Goal: Task Accomplishment & Management: Manage account settings

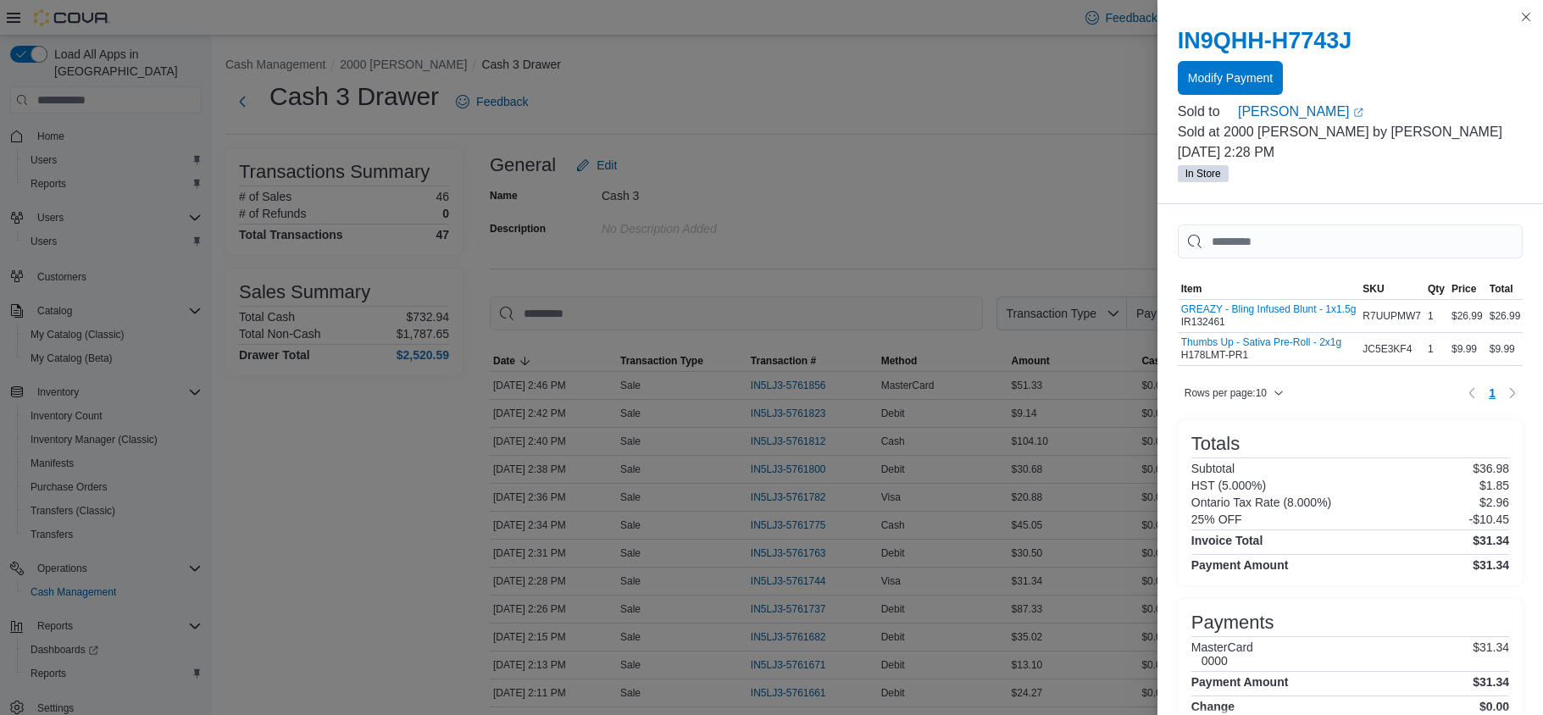
scroll to position [56, 0]
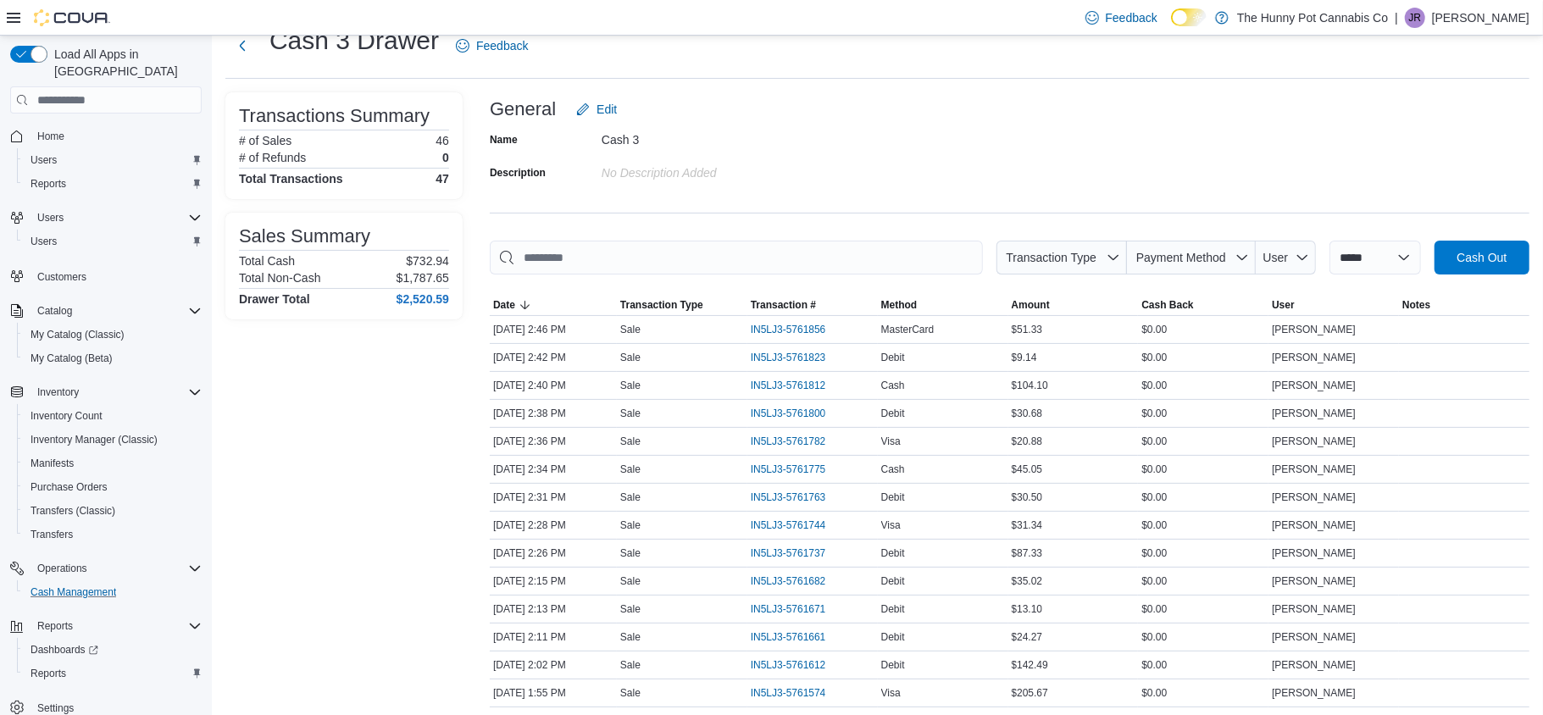
click at [94, 585] on button "Cash Management" at bounding box center [112, 592] width 191 height 24
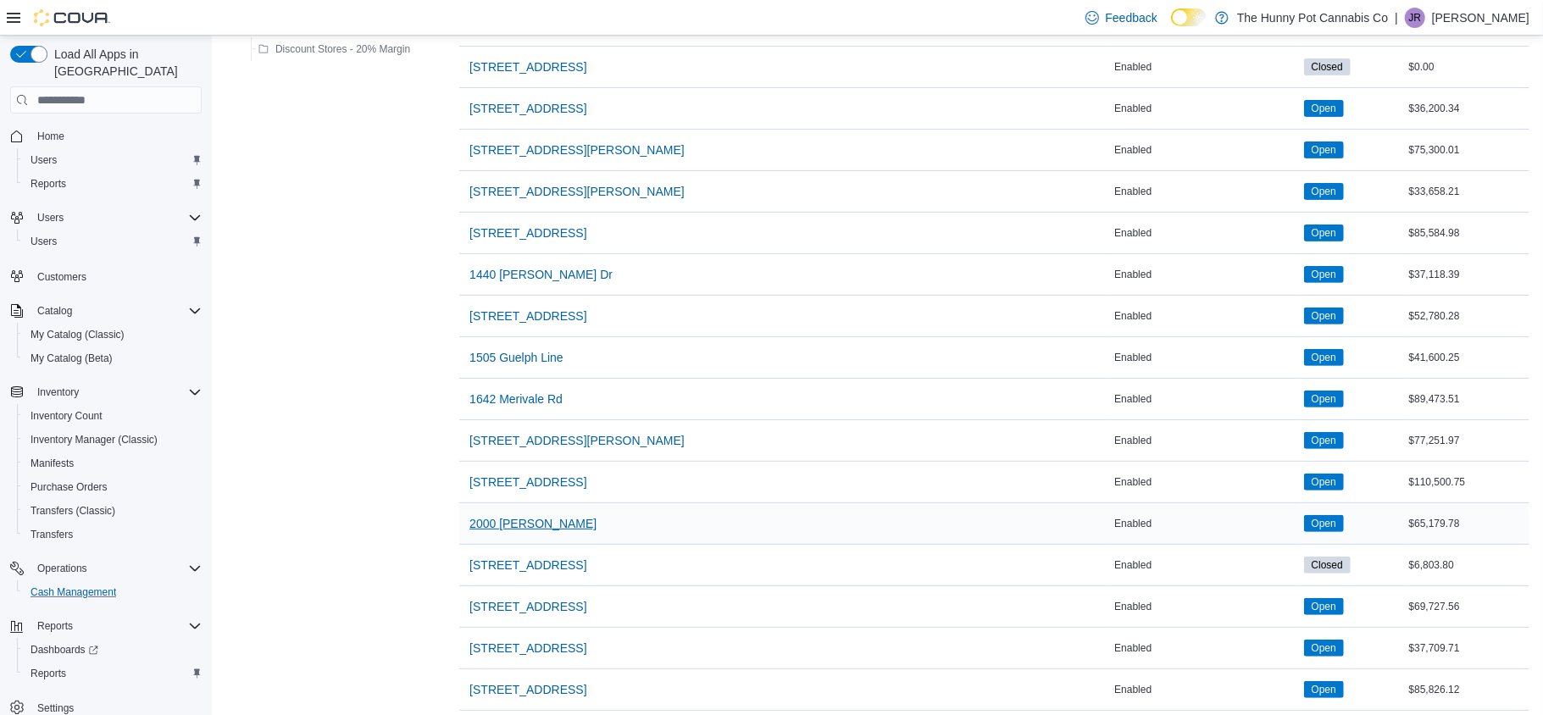
scroll to position [363, 0]
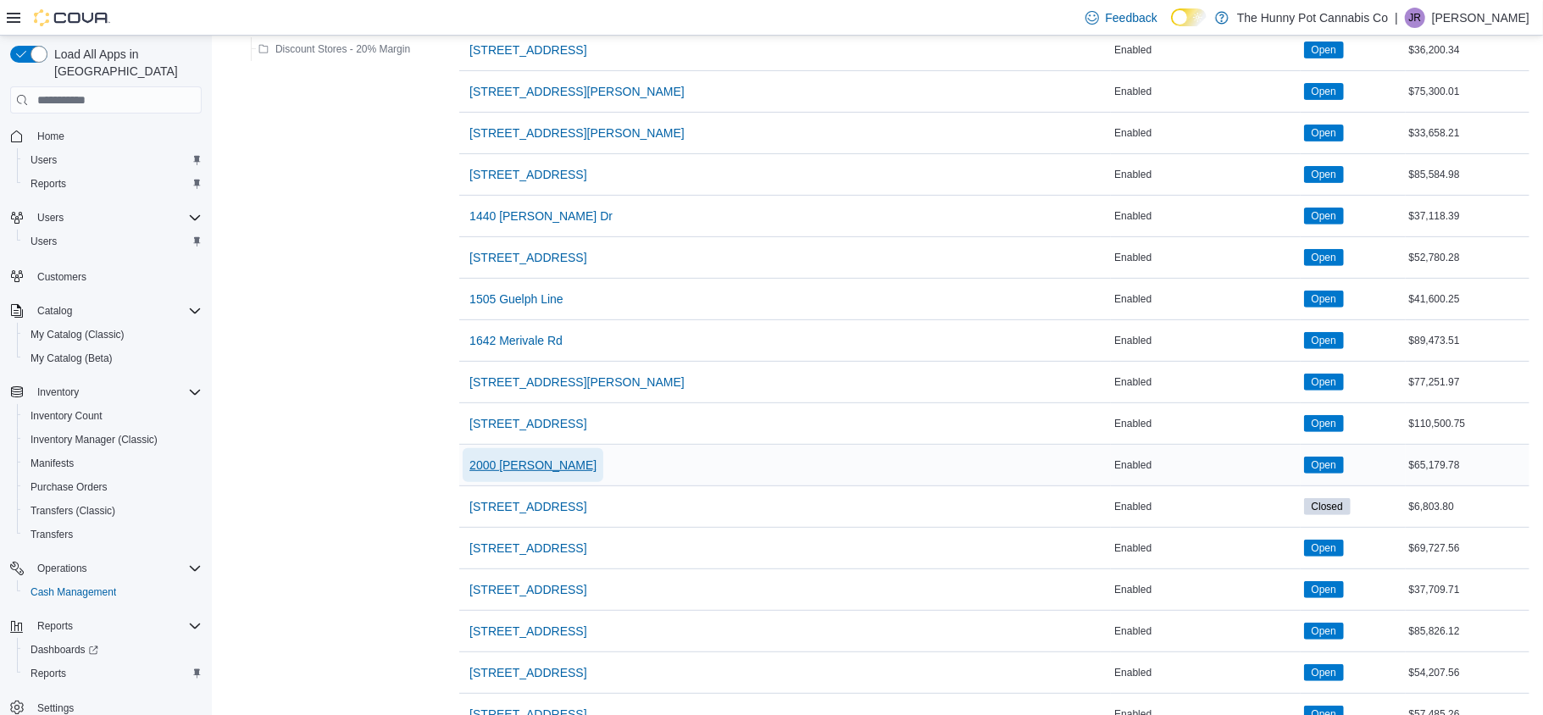
click at [529, 472] on span "2000 [PERSON_NAME]" at bounding box center [532, 465] width 127 height 17
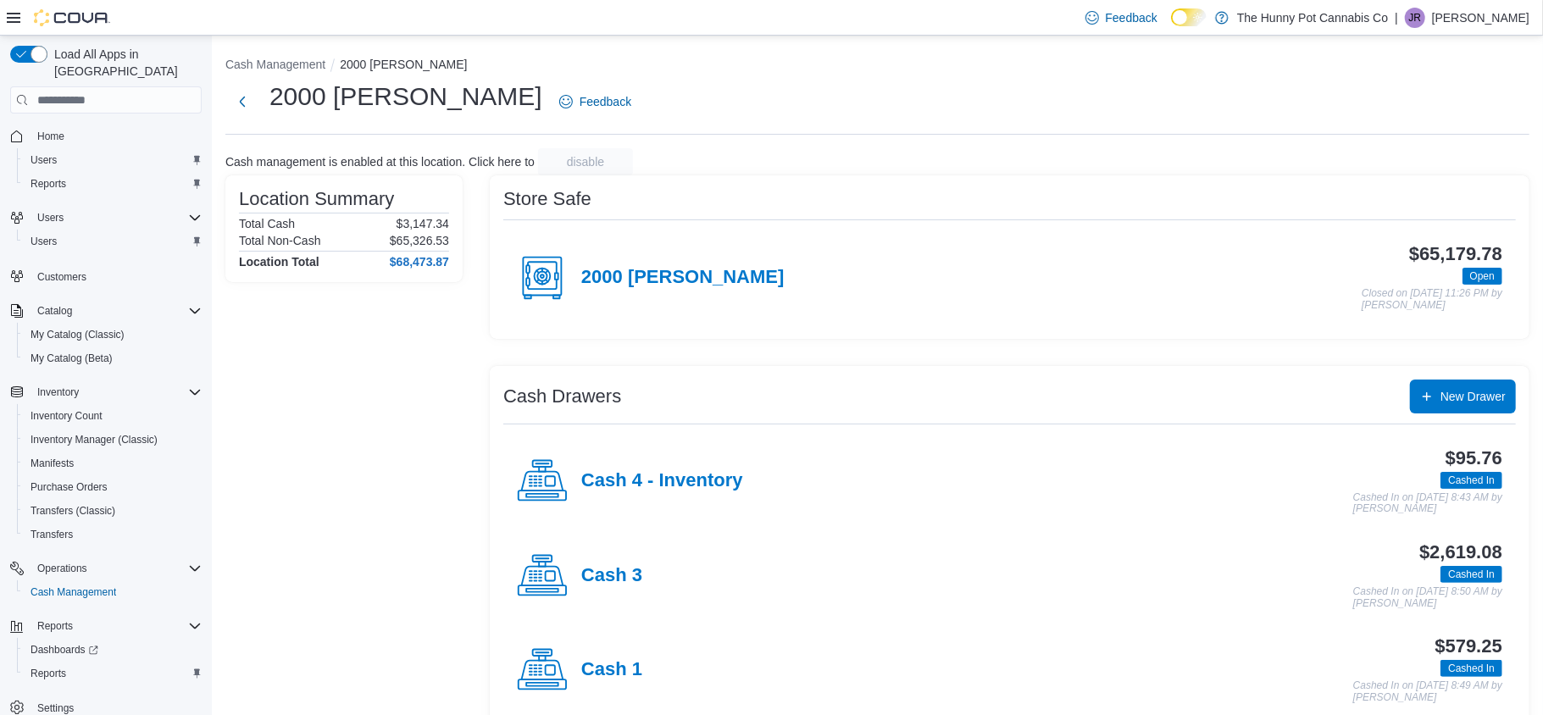
scroll to position [126, 0]
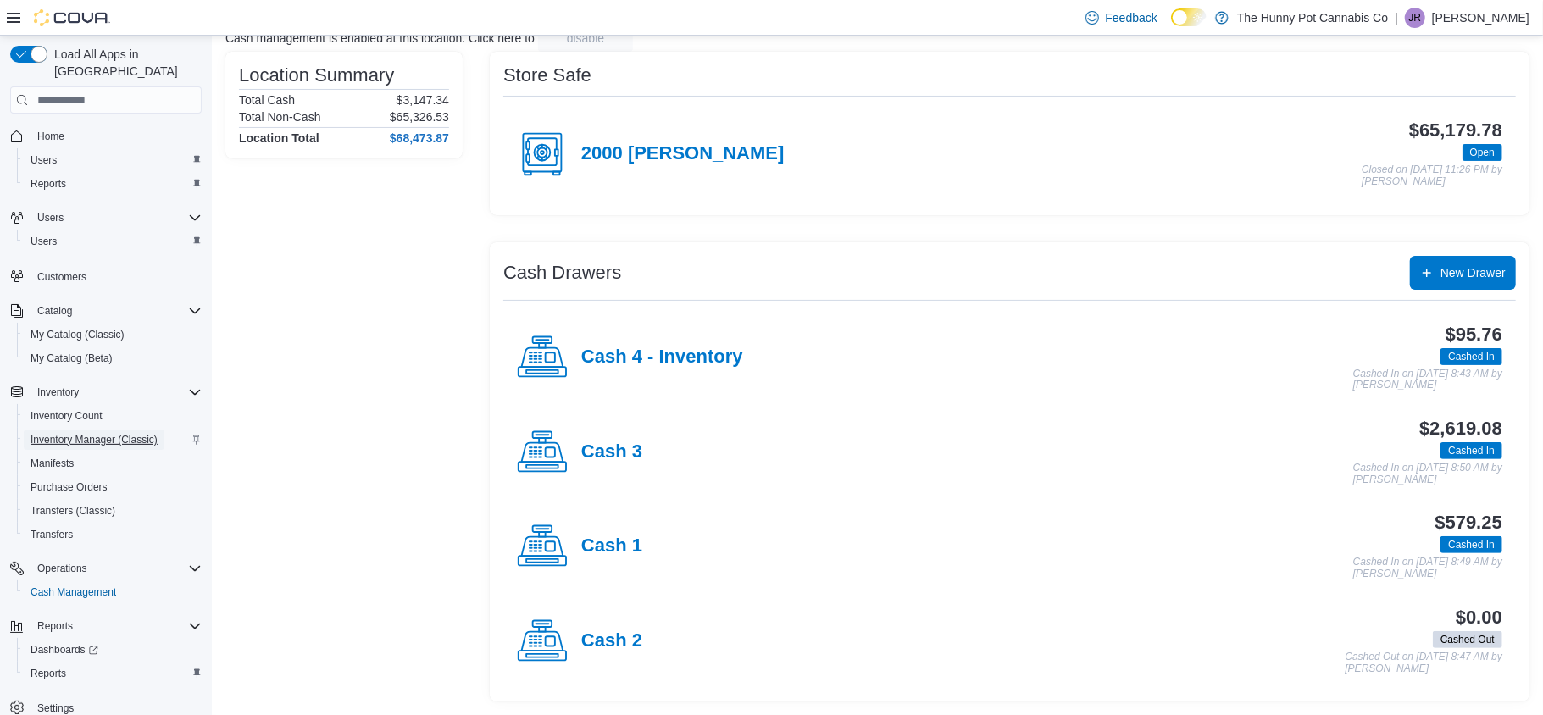
click at [94, 433] on span "Inventory Manager (Classic)" at bounding box center [93, 439] width 127 height 20
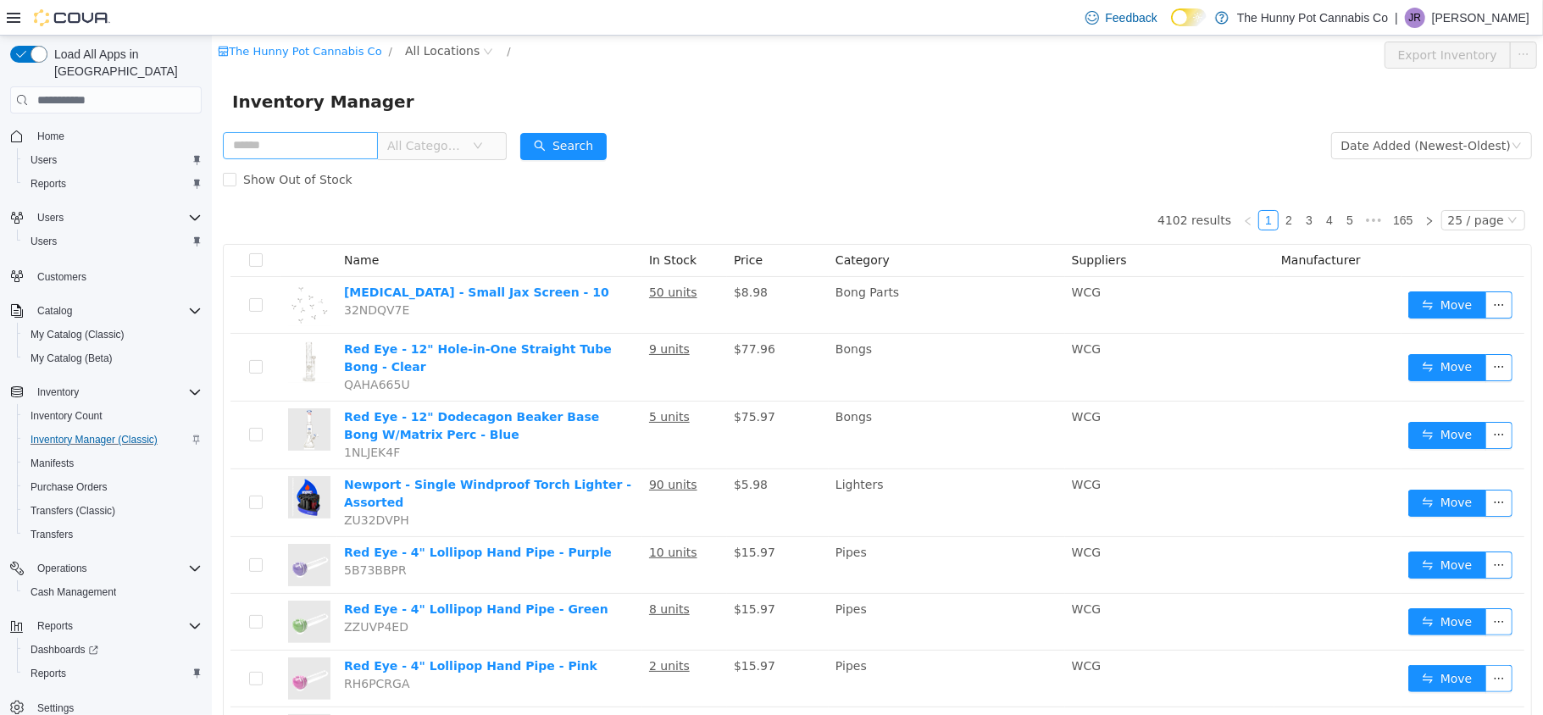
click at [359, 141] on input "text" at bounding box center [299, 145] width 155 height 27
click at [550, 118] on div "Inventory Manager" at bounding box center [876, 102] width 1331 height 54
click at [427, 49] on span "All Locations" at bounding box center [441, 51] width 75 height 19
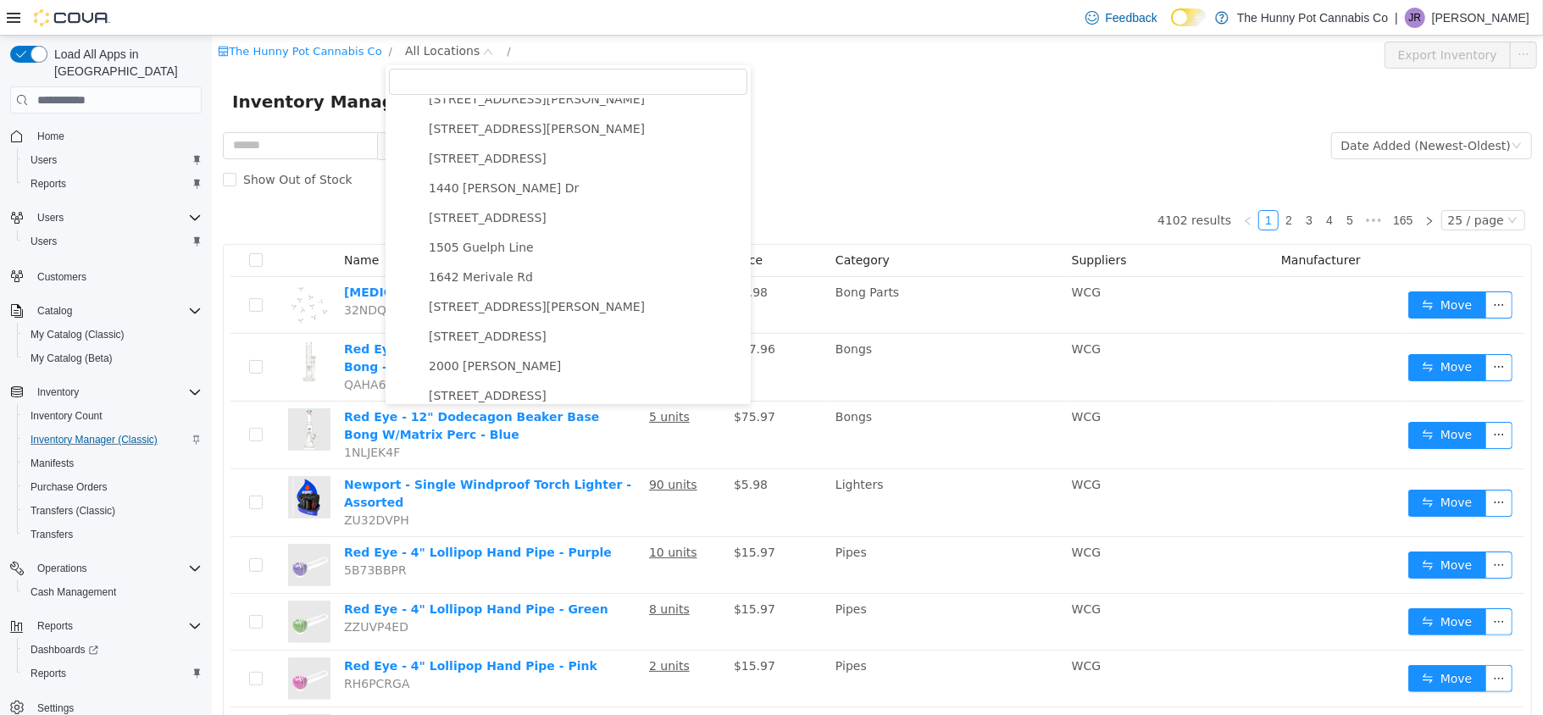
scroll to position [197, 0]
click at [453, 355] on span "2000 [PERSON_NAME]" at bounding box center [494, 361] width 132 height 14
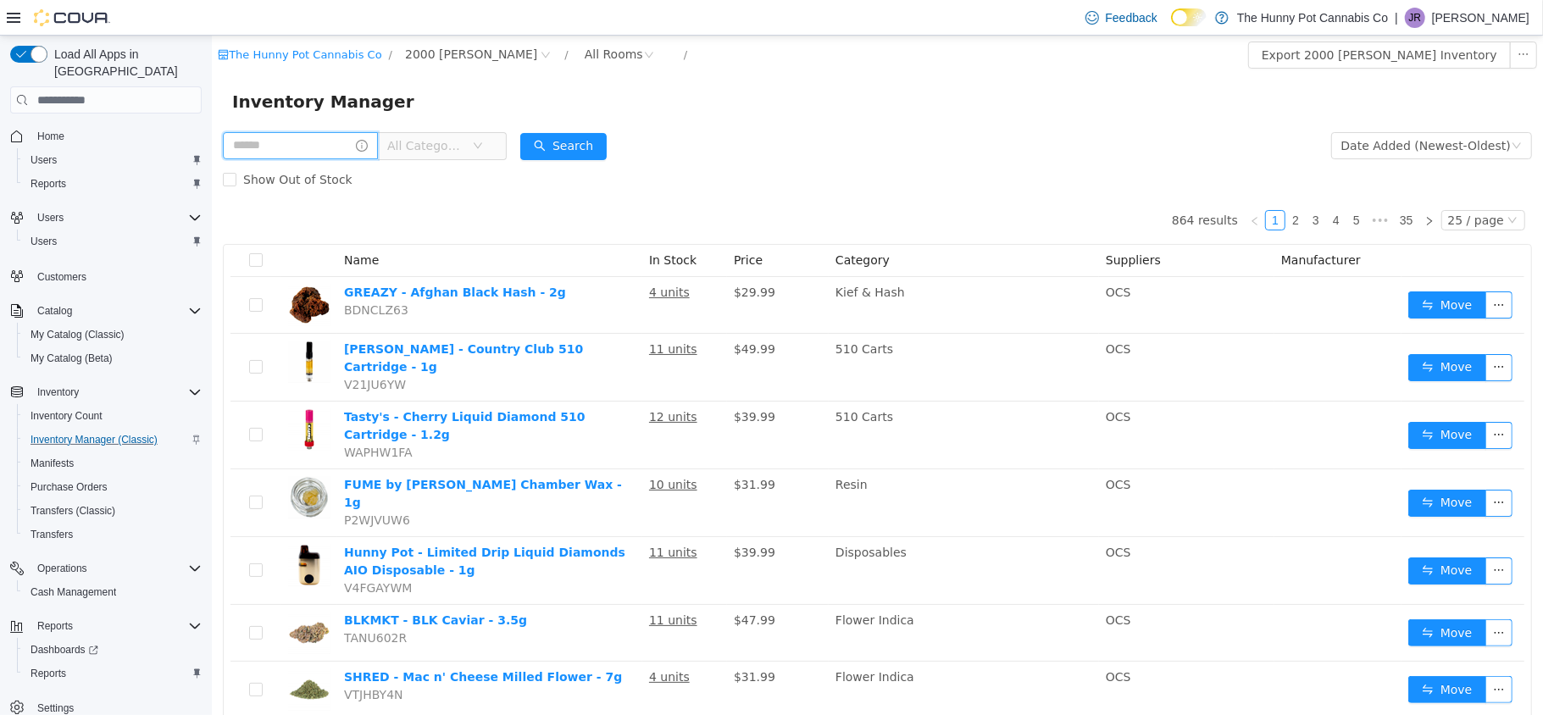
click at [302, 137] on input "text" at bounding box center [299, 145] width 155 height 27
click at [512, 104] on div "Inventory Manager" at bounding box center [876, 101] width 1290 height 27
click at [584, 58] on div "All Rooms" at bounding box center [613, 54] width 58 height 25
click at [559, 169] on li "Benched (Inactive)" at bounding box center [552, 170] width 102 height 27
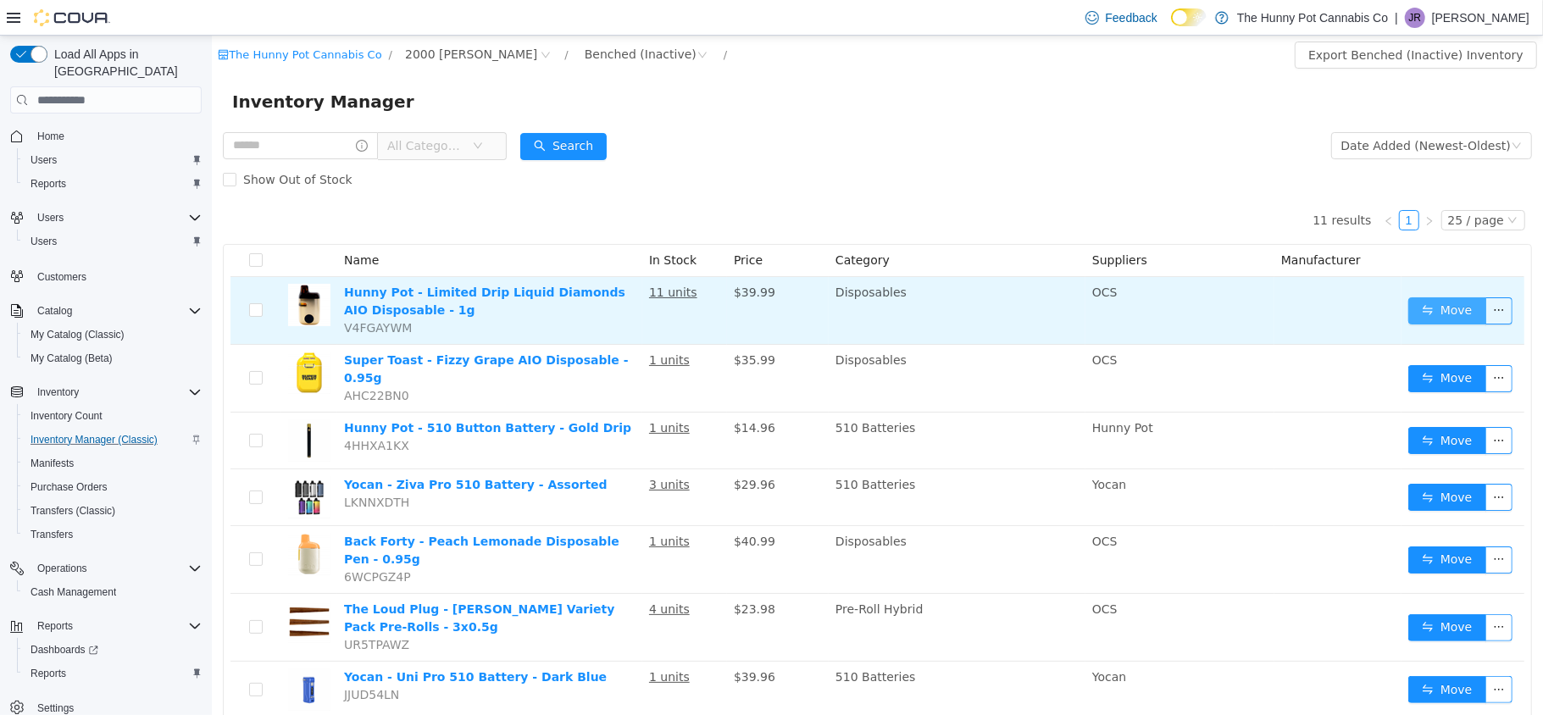
click at [1426, 309] on button "Move" at bounding box center [1446, 310] width 78 height 27
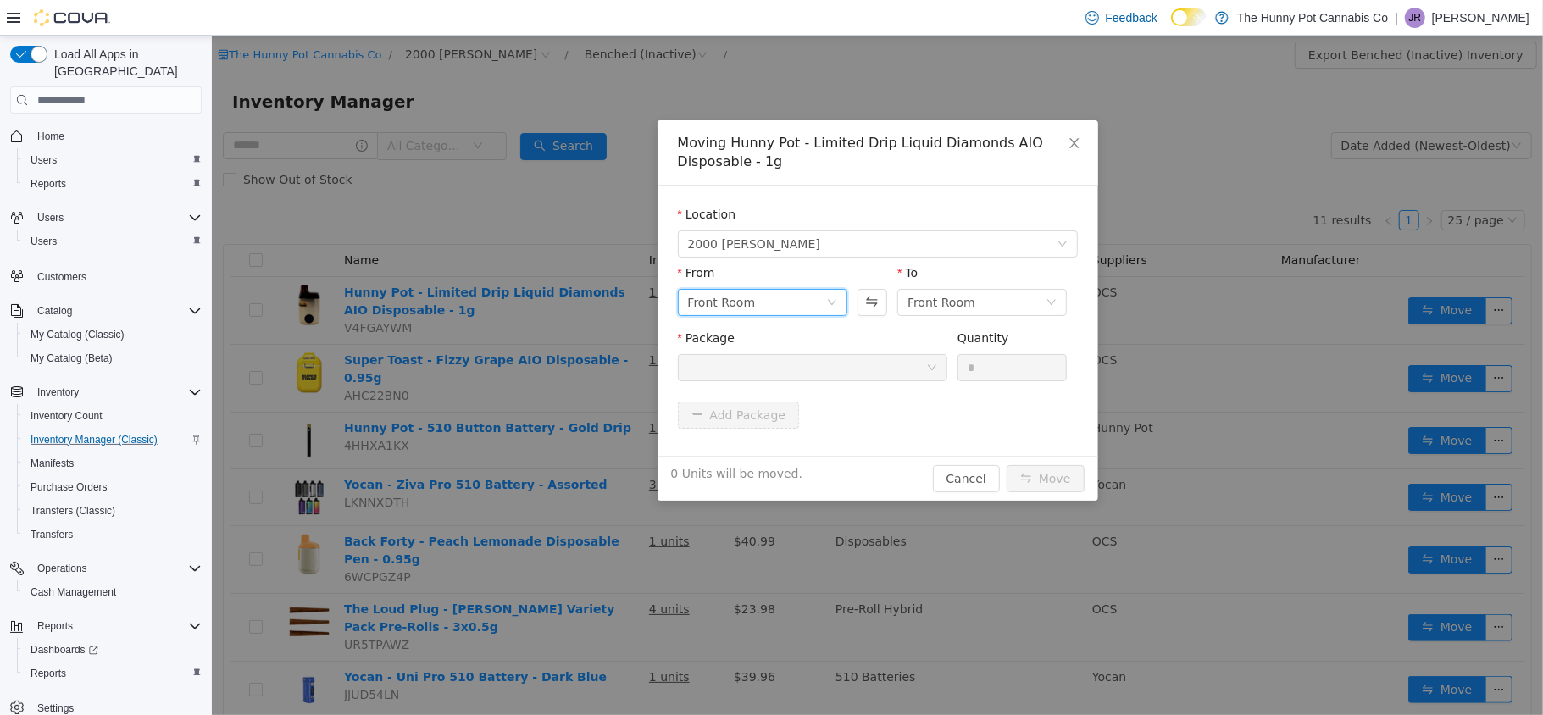
click at [784, 304] on div "Front Room" at bounding box center [756, 302] width 138 height 25
click at [760, 420] on li "Benched (Inactive)" at bounding box center [761, 417] width 169 height 27
click at [1008, 291] on div "Front Room" at bounding box center [975, 302] width 138 height 25
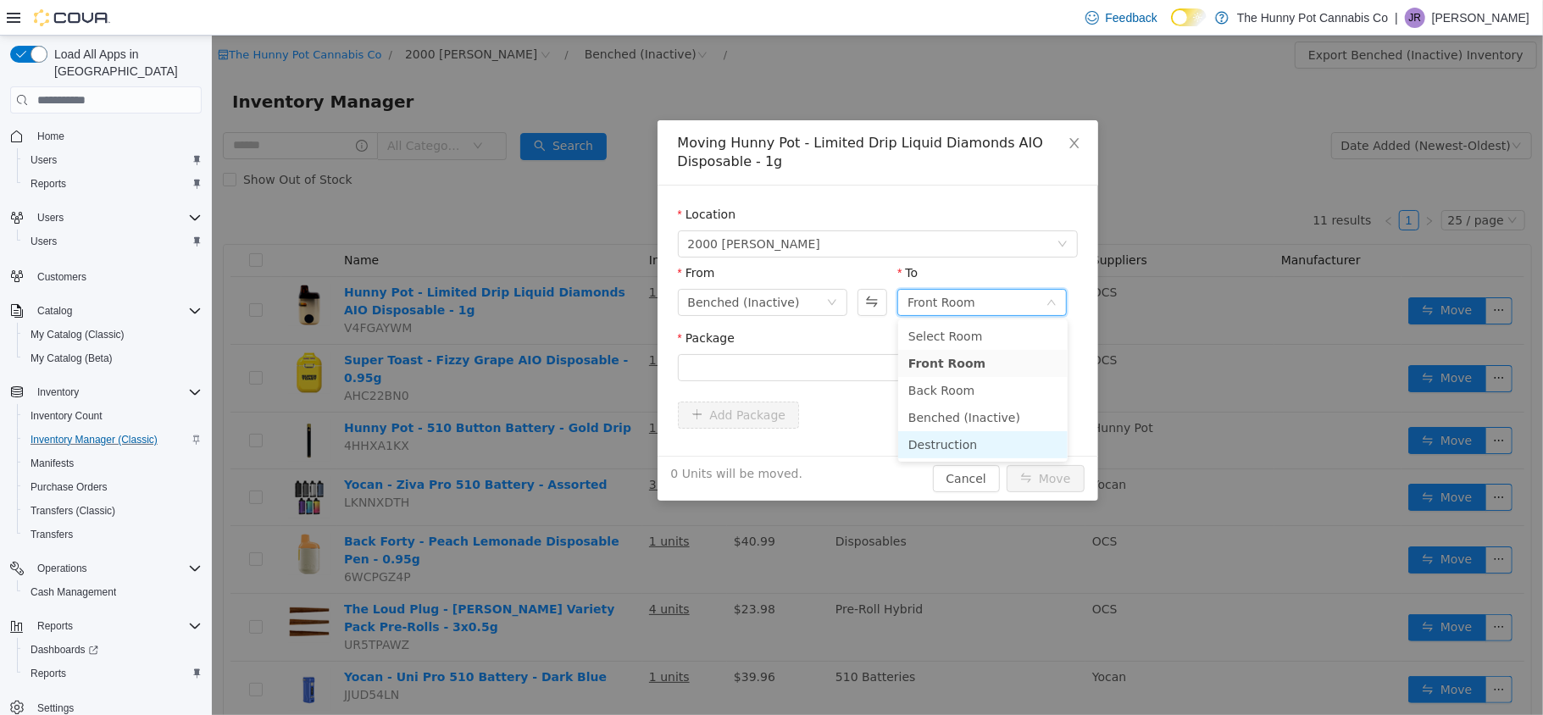
click at [942, 443] on li "Destruction" at bounding box center [981, 444] width 169 height 27
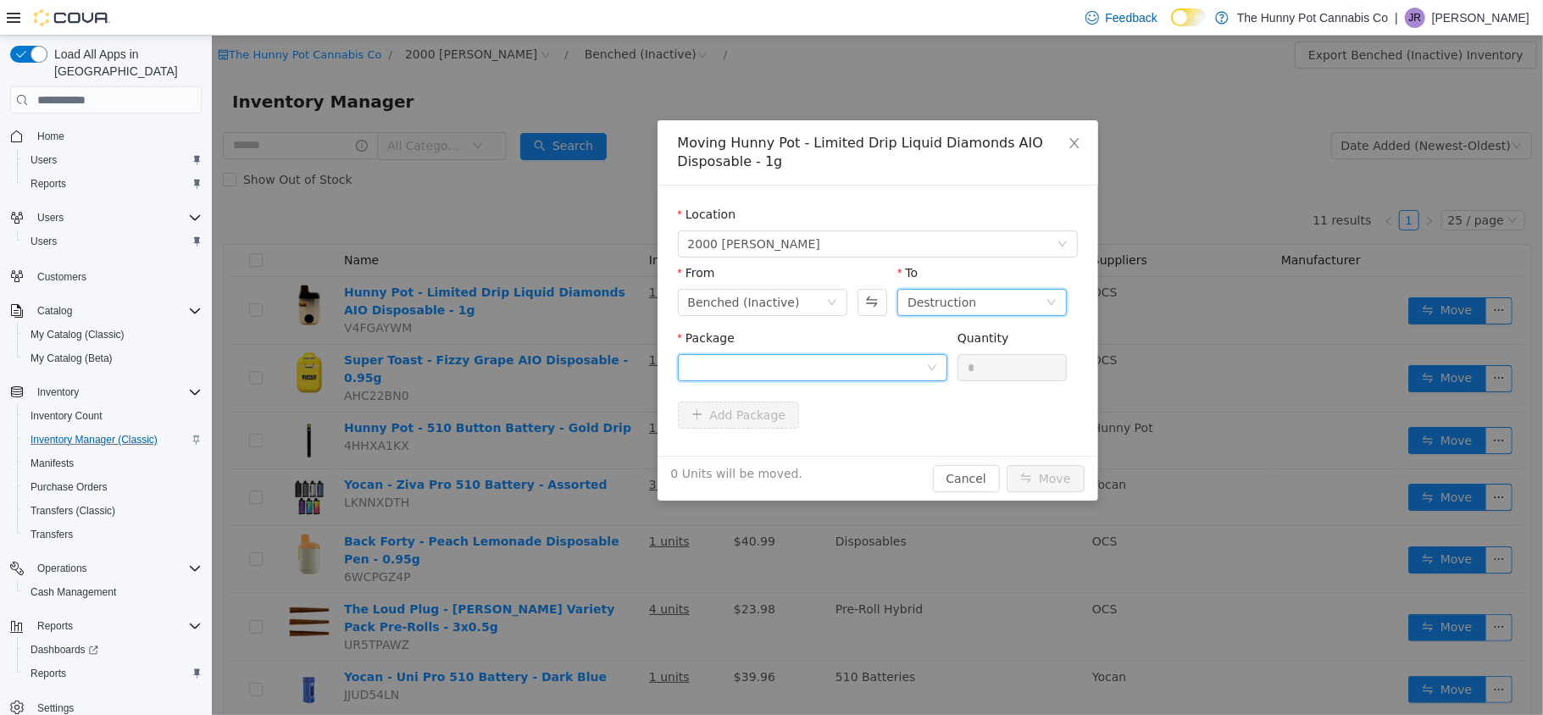
click at [854, 361] on div at bounding box center [806, 367] width 238 height 25
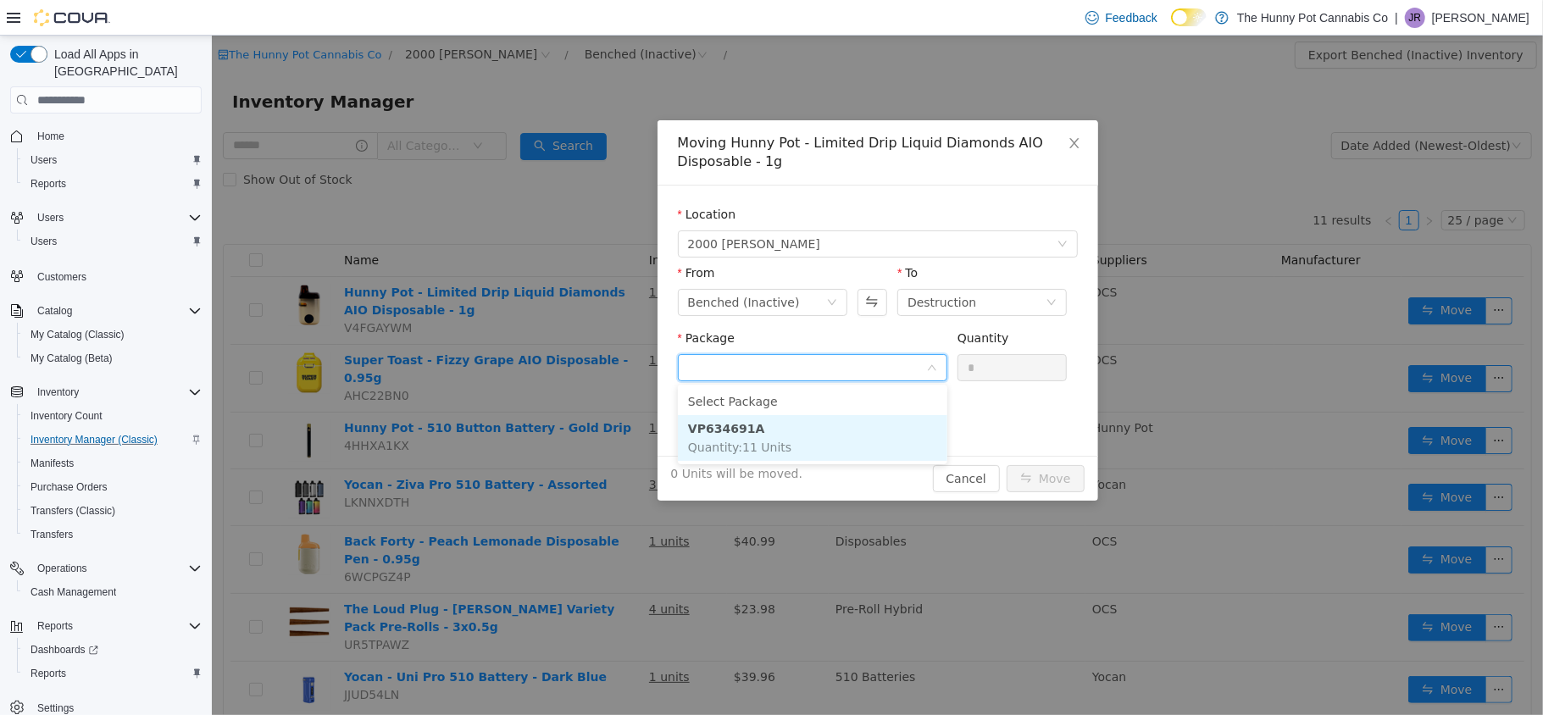
click at [844, 430] on li "VP634691A Quantity : 11 Units" at bounding box center [811, 438] width 269 height 46
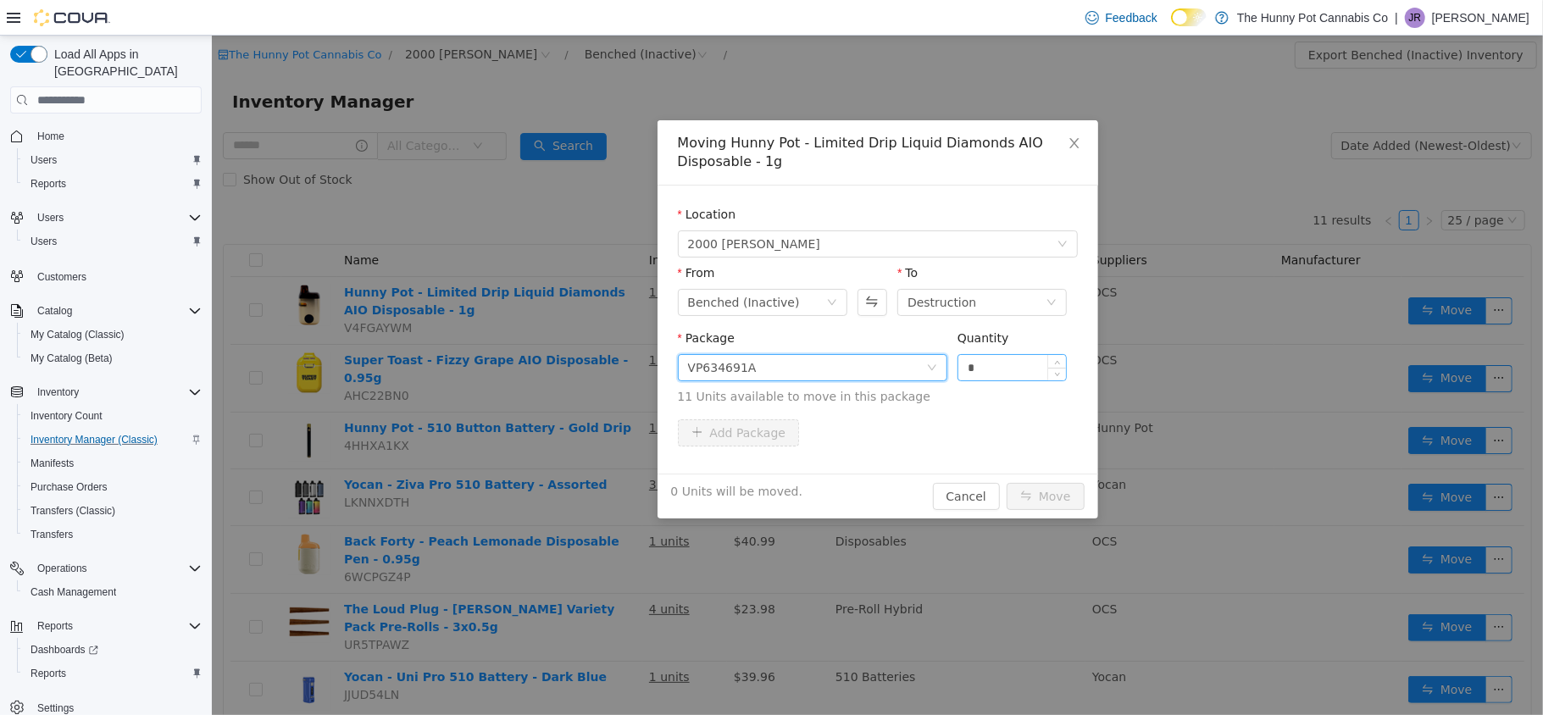
click at [1035, 358] on input "*" at bounding box center [1011, 367] width 108 height 25
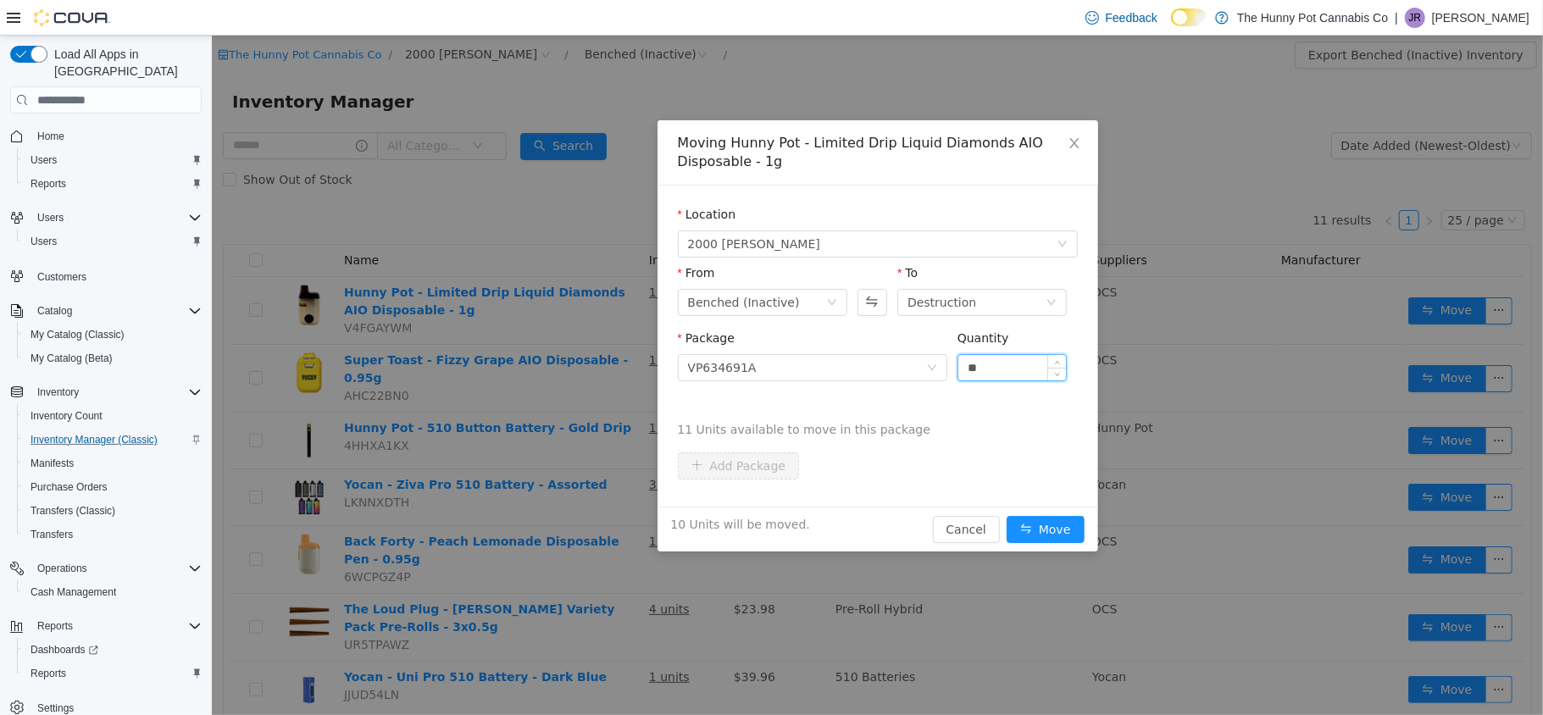
type input "**"
click at [1005, 516] on button "Move" at bounding box center [1044, 529] width 78 height 27
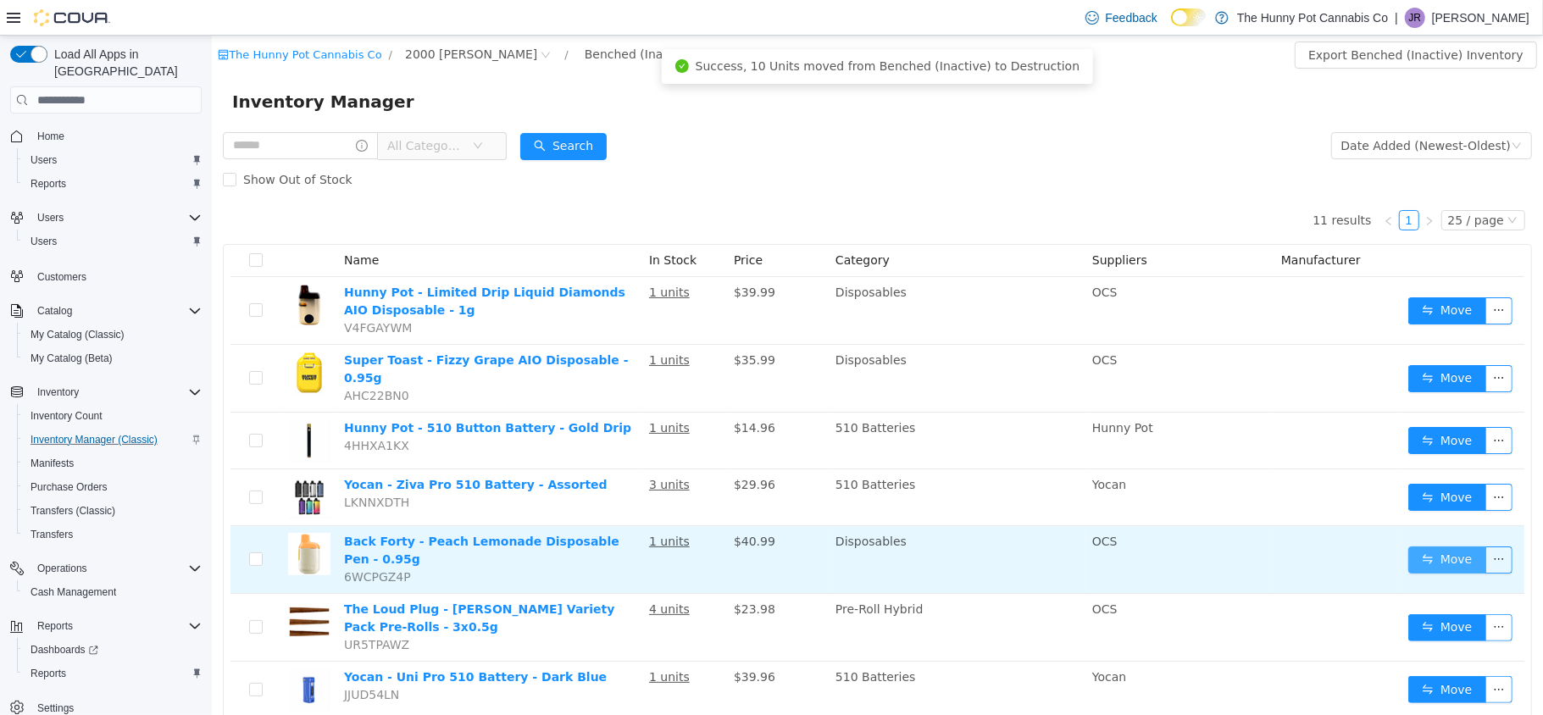
click at [1444, 552] on button "Move" at bounding box center [1446, 559] width 78 height 27
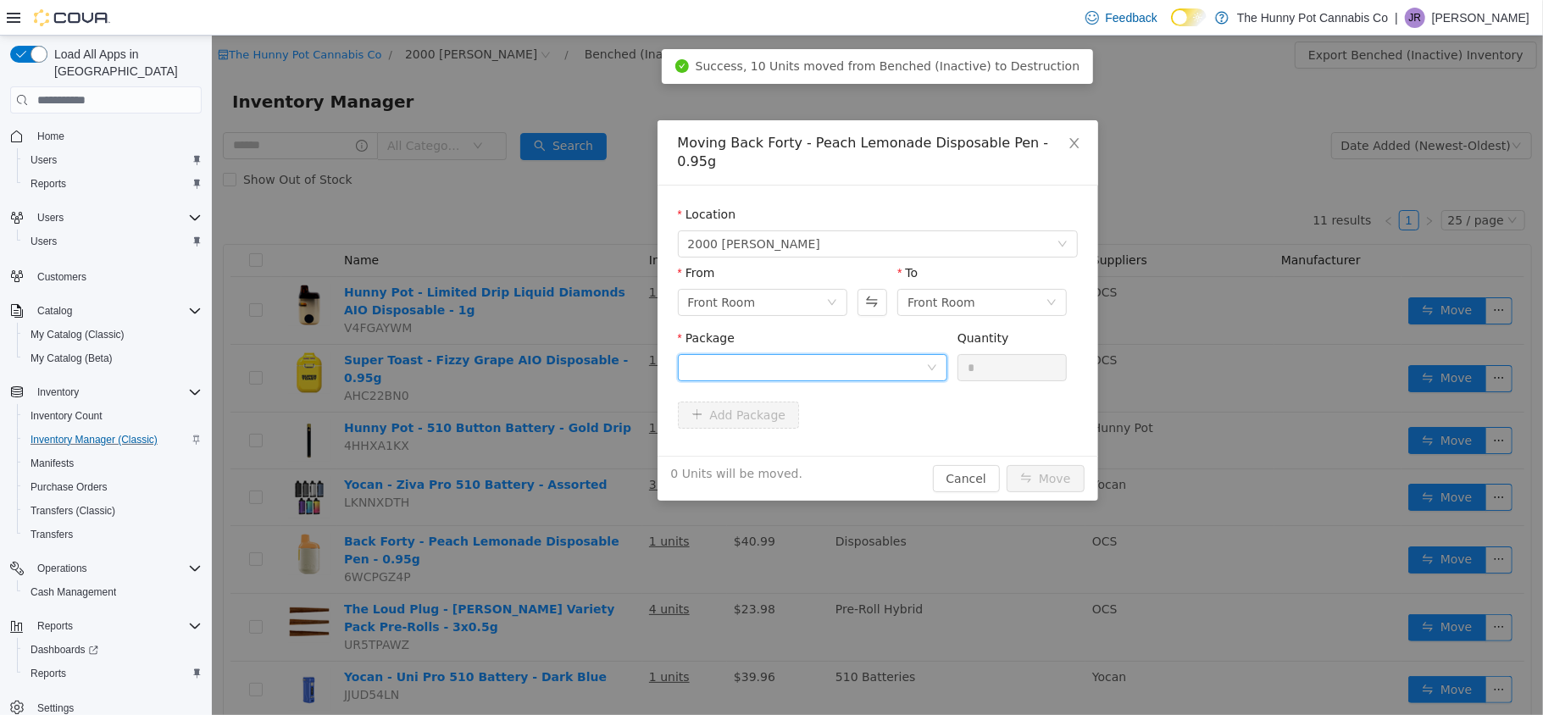
click at [883, 355] on div at bounding box center [806, 367] width 238 height 25
click at [794, 290] on div "Front Room" at bounding box center [756, 302] width 138 height 25
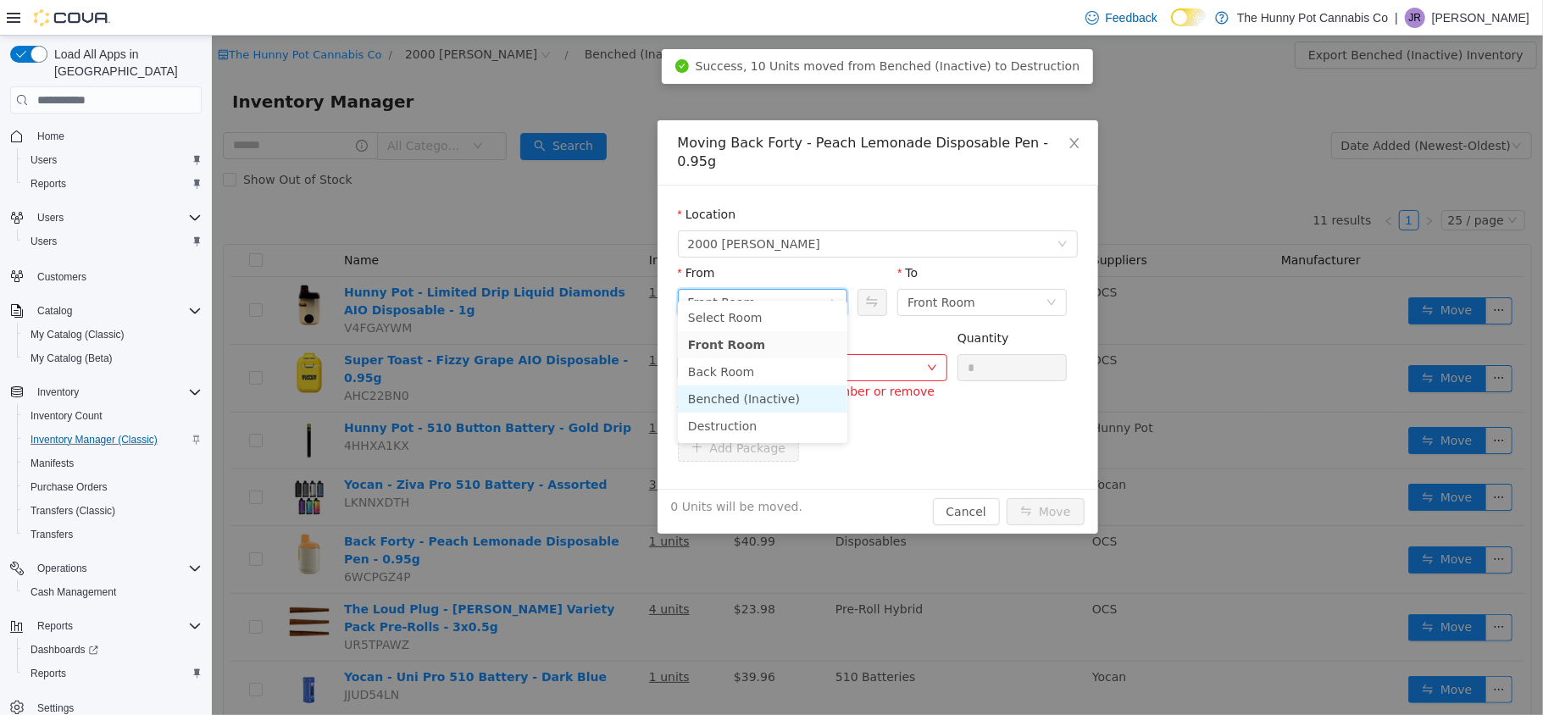
click at [764, 401] on li "Benched (Inactive)" at bounding box center [761, 398] width 169 height 27
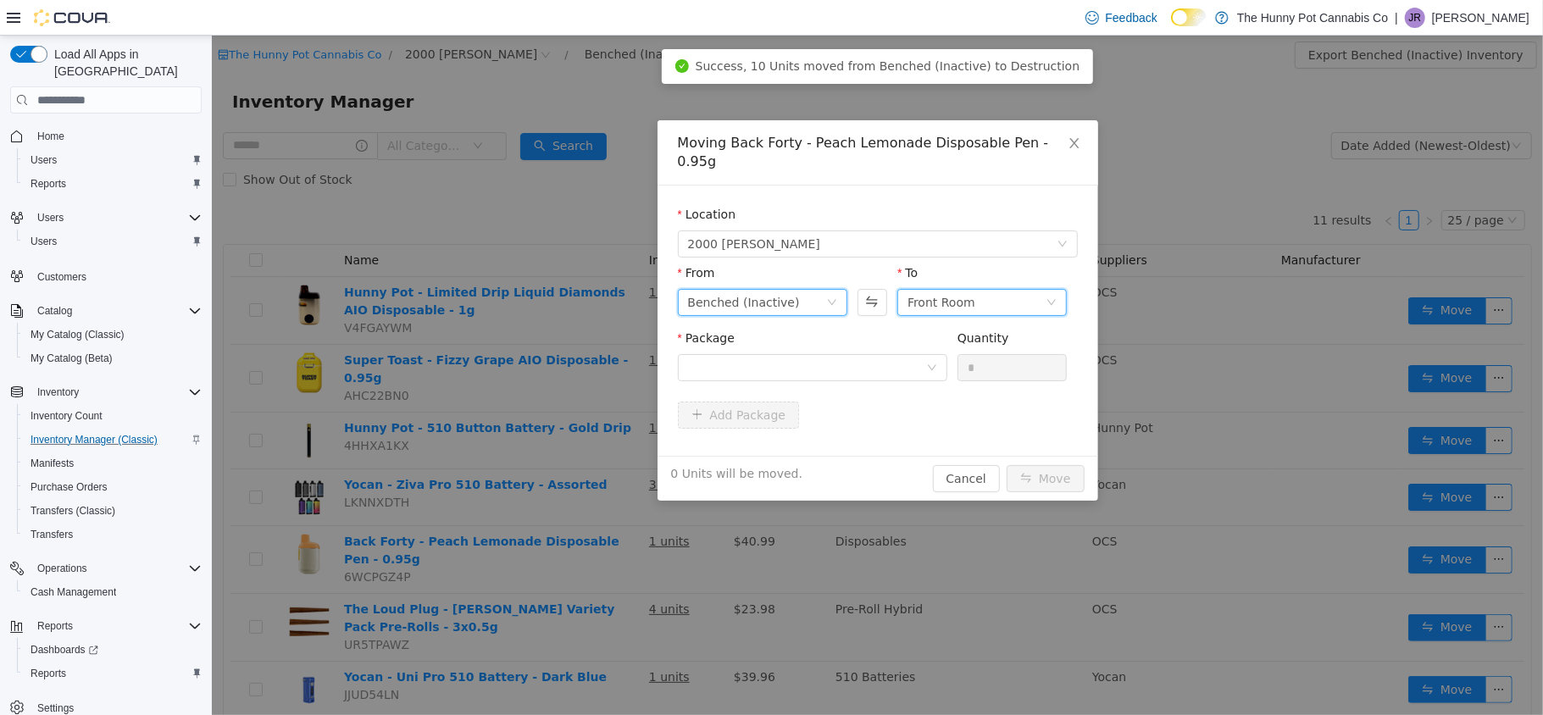
click at [971, 294] on div "Front Room" at bounding box center [940, 302] width 68 height 25
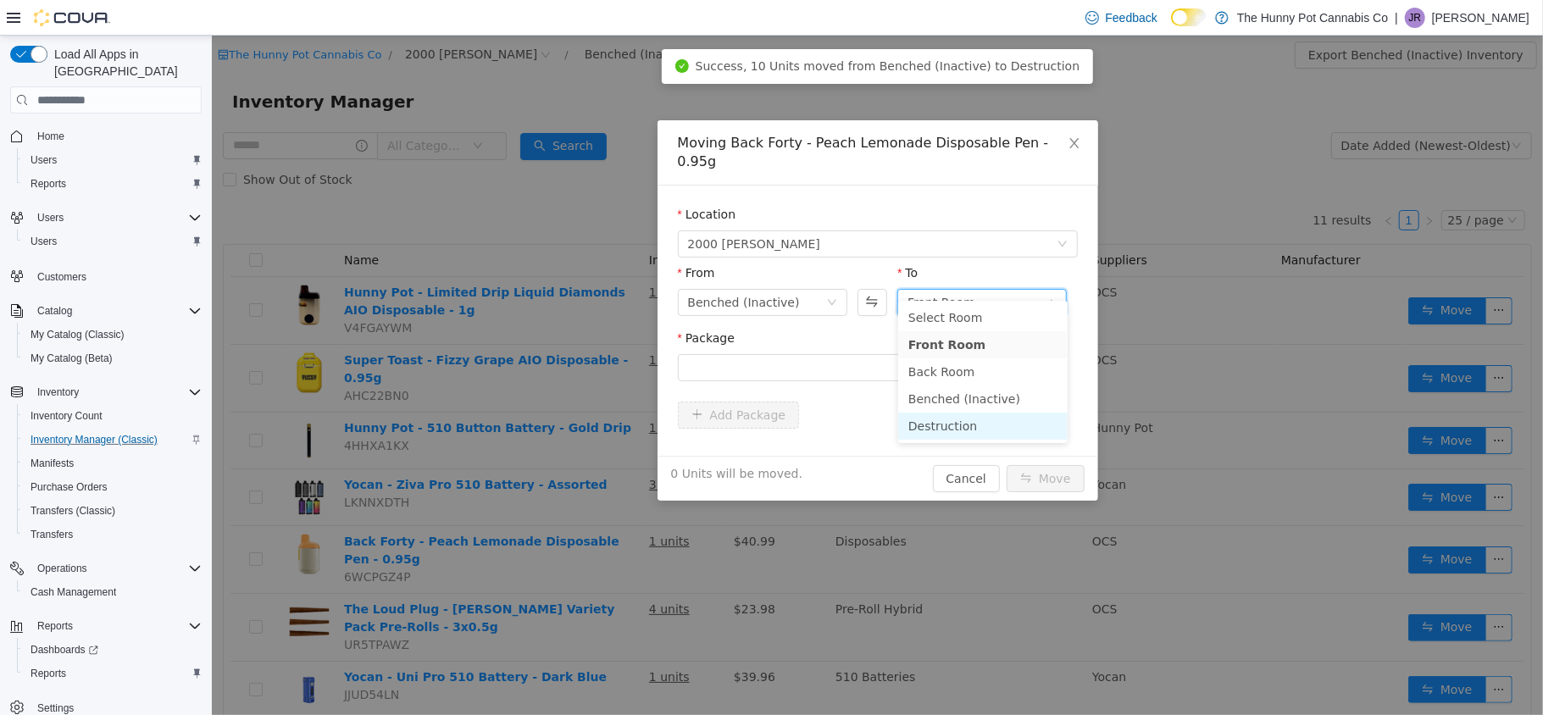
click at [940, 419] on li "Destruction" at bounding box center [981, 426] width 169 height 27
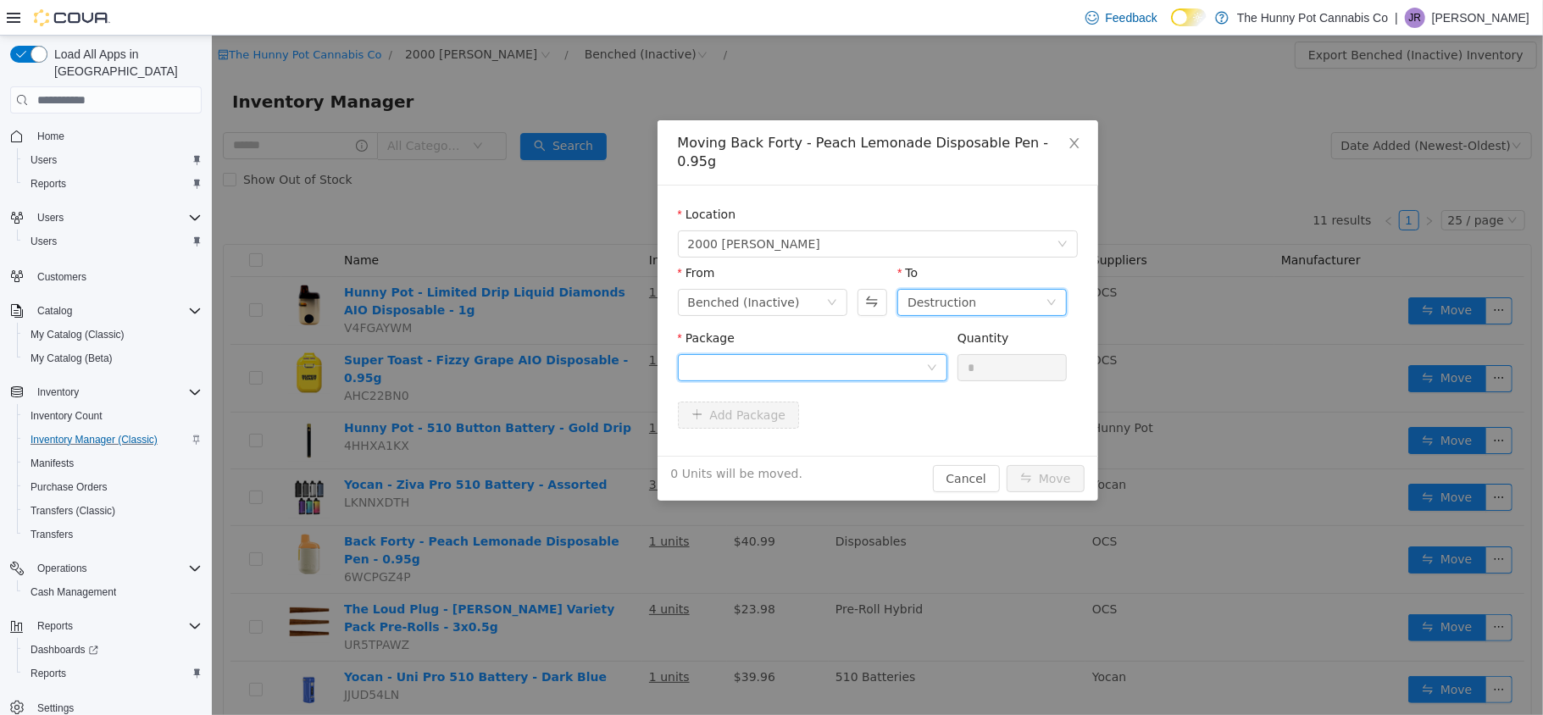
click at [879, 356] on div at bounding box center [806, 367] width 238 height 25
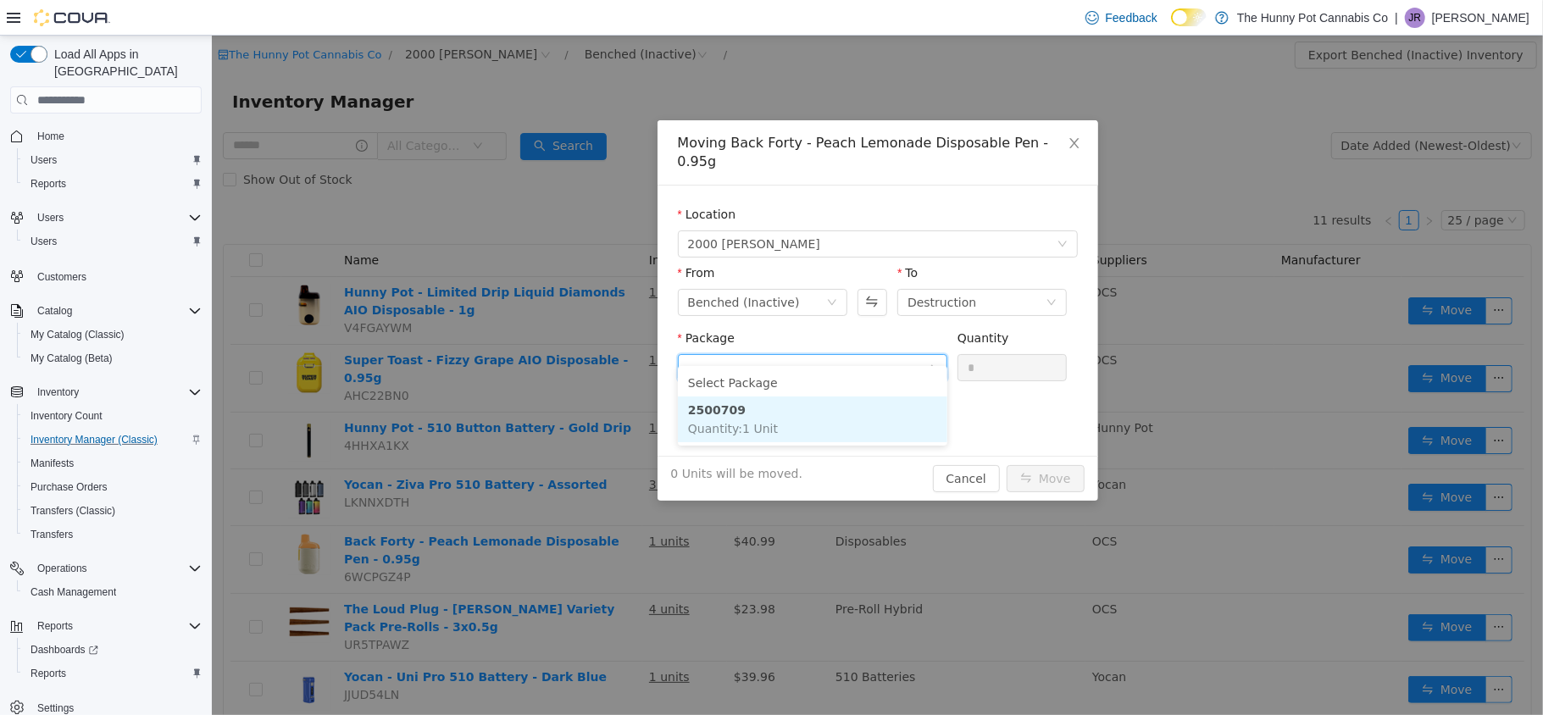
click at [849, 415] on li "2500709 Quantity : 1 Unit" at bounding box center [811, 419] width 269 height 46
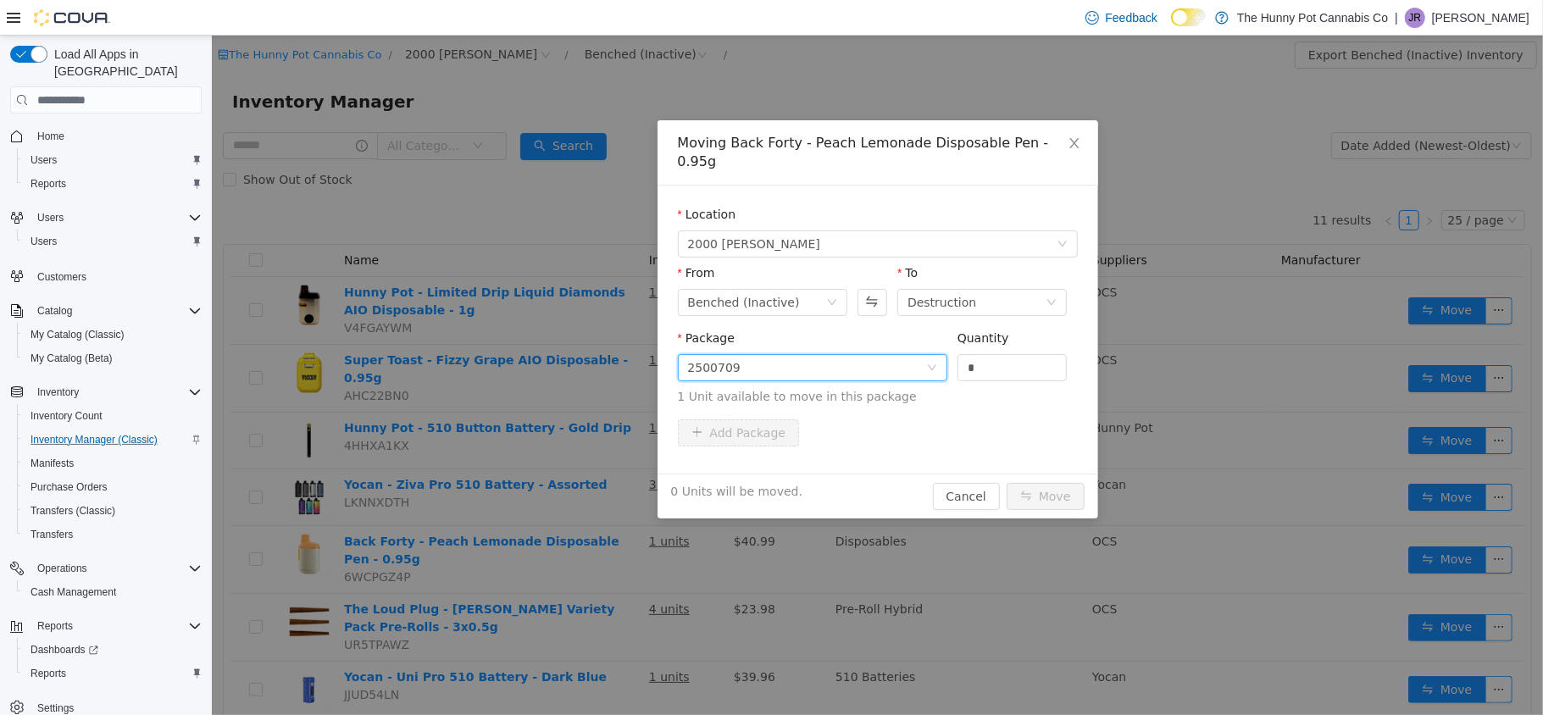
click at [990, 364] on div "Quantity *" at bounding box center [1011, 359] width 110 height 58
click at [994, 359] on input "*" at bounding box center [1011, 367] width 108 height 25
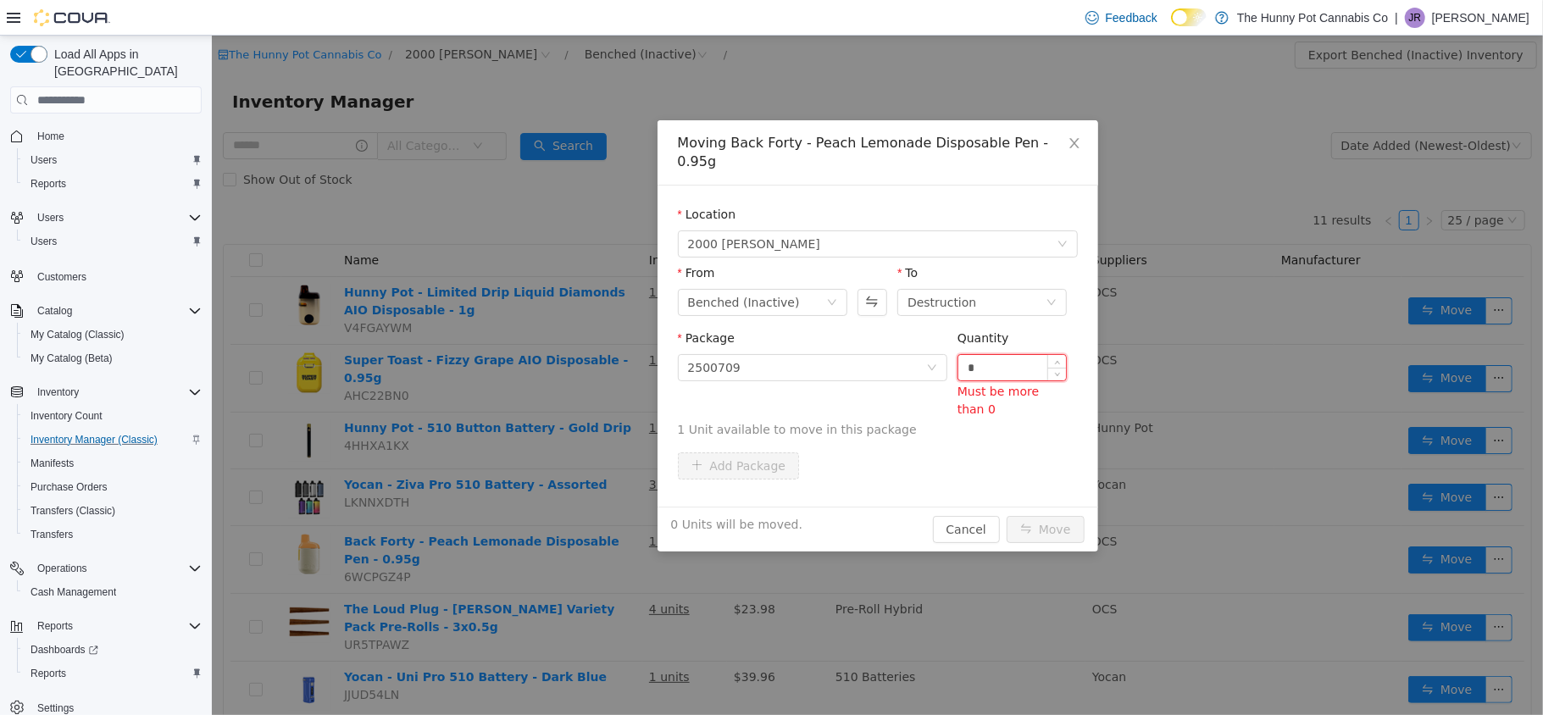
type input "*"
click at [1005, 516] on button "Move" at bounding box center [1044, 529] width 78 height 27
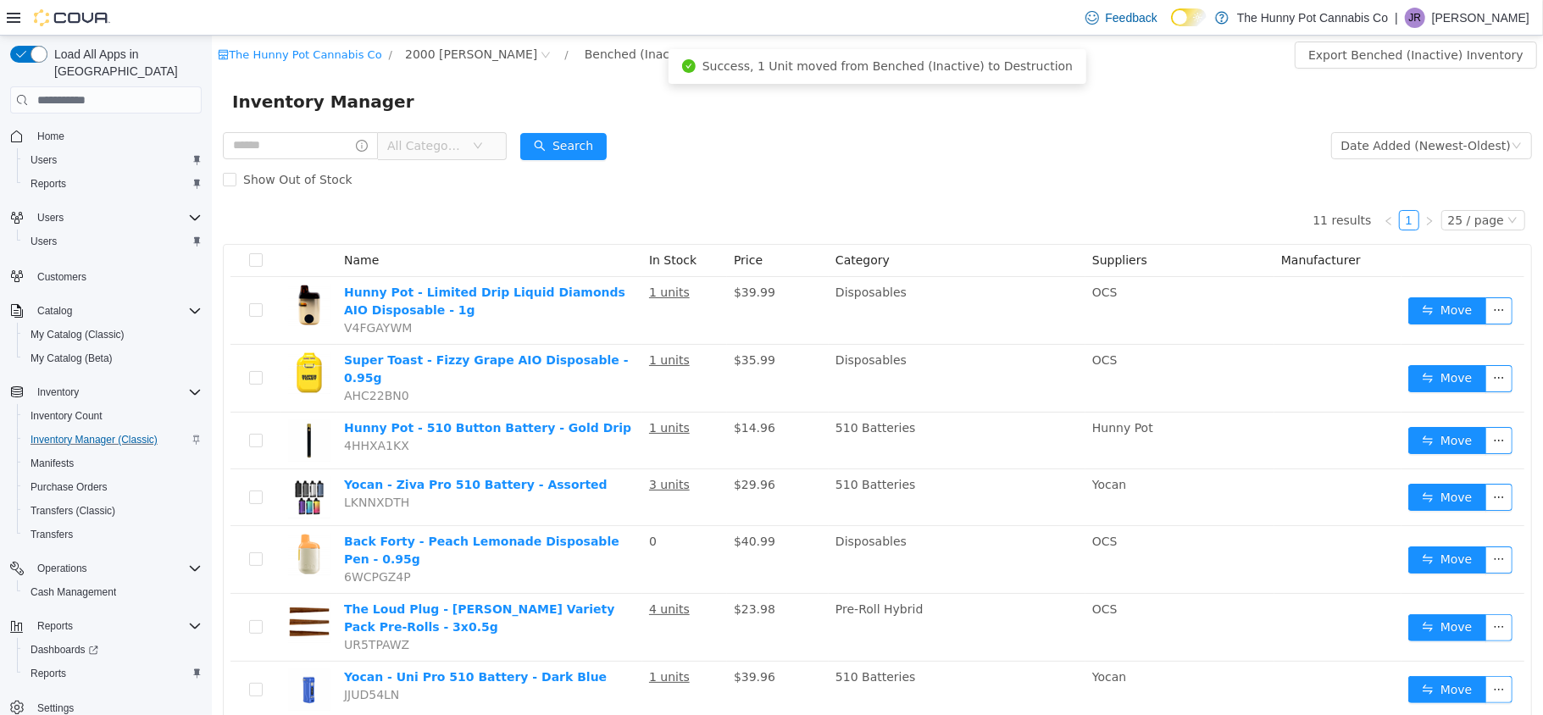
scroll to position [303, 0]
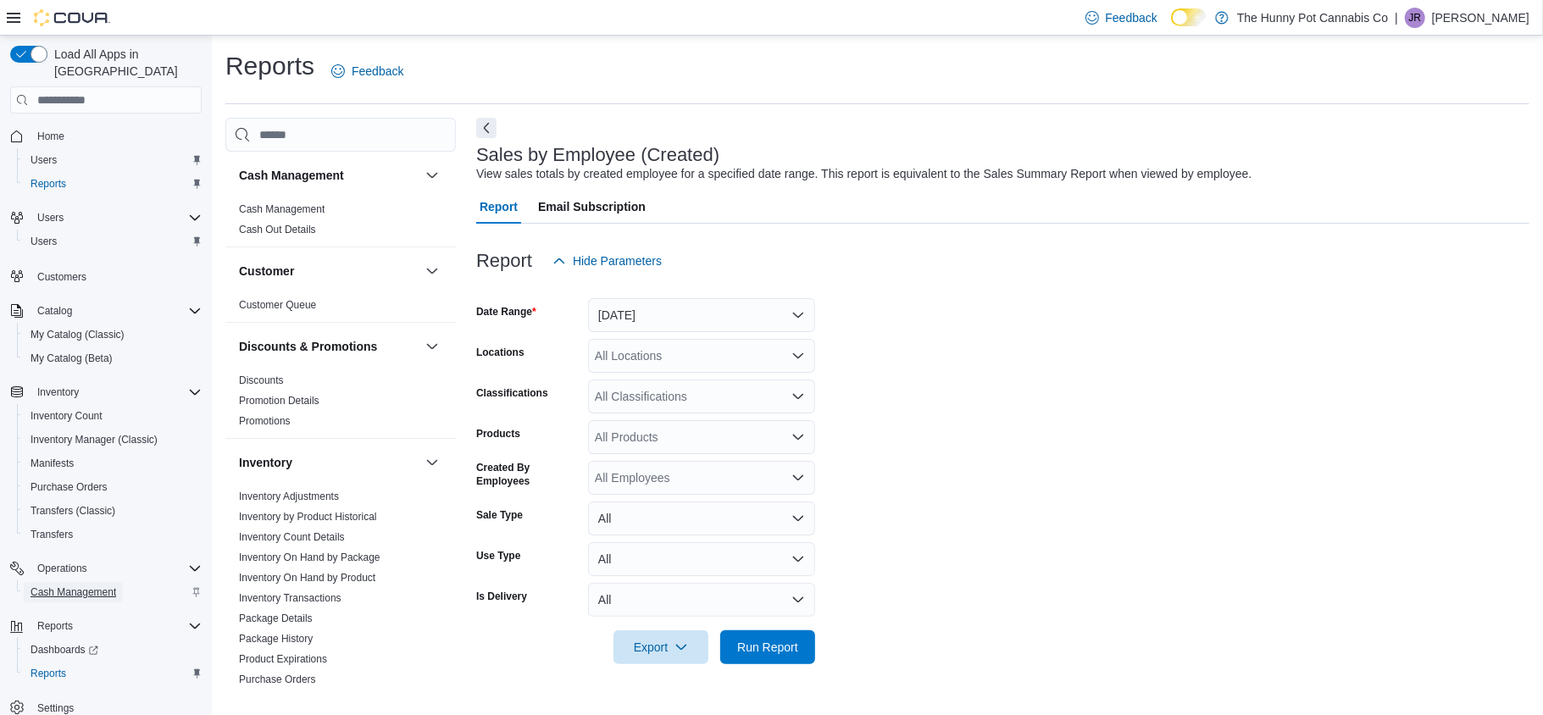
click at [97, 585] on span "Cash Management" at bounding box center [73, 592] width 86 height 14
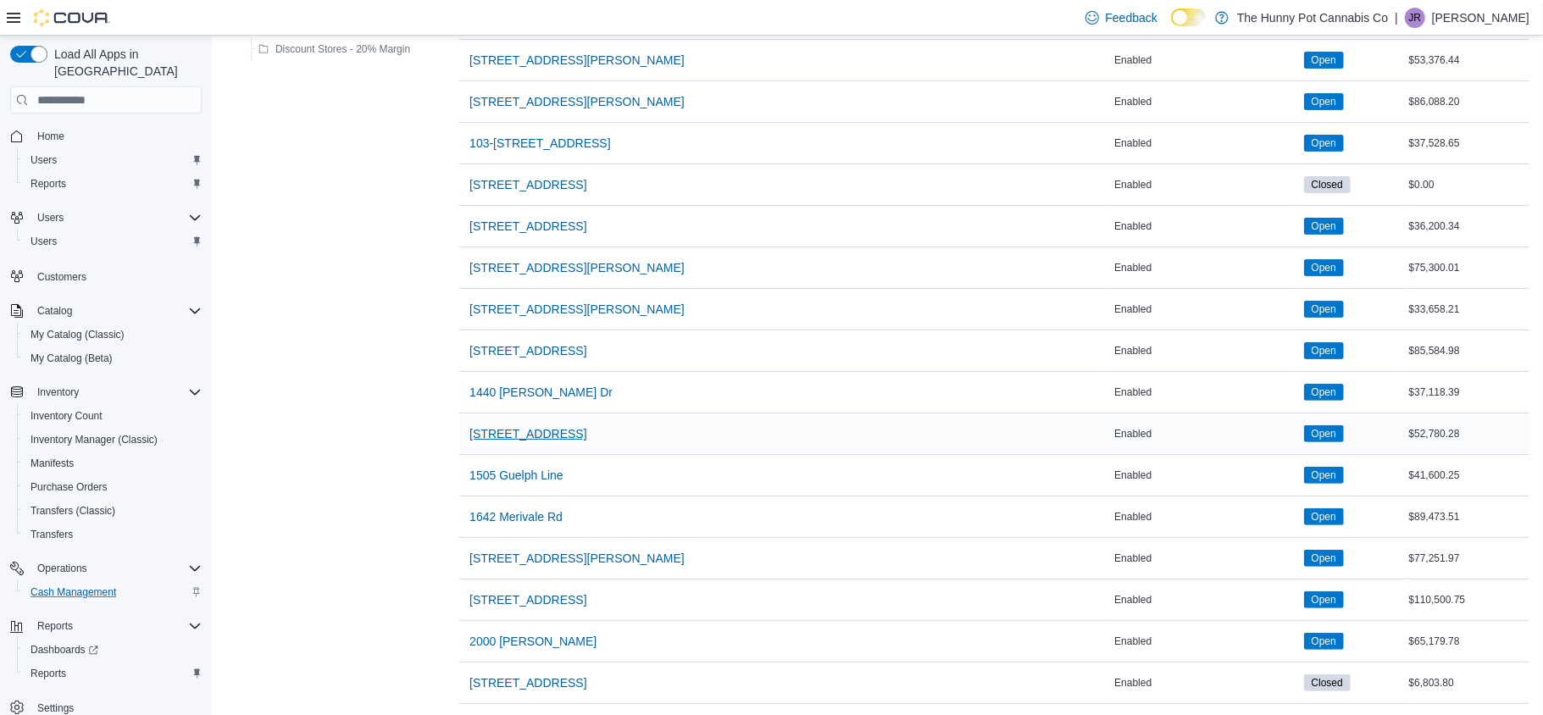
scroll to position [191, 0]
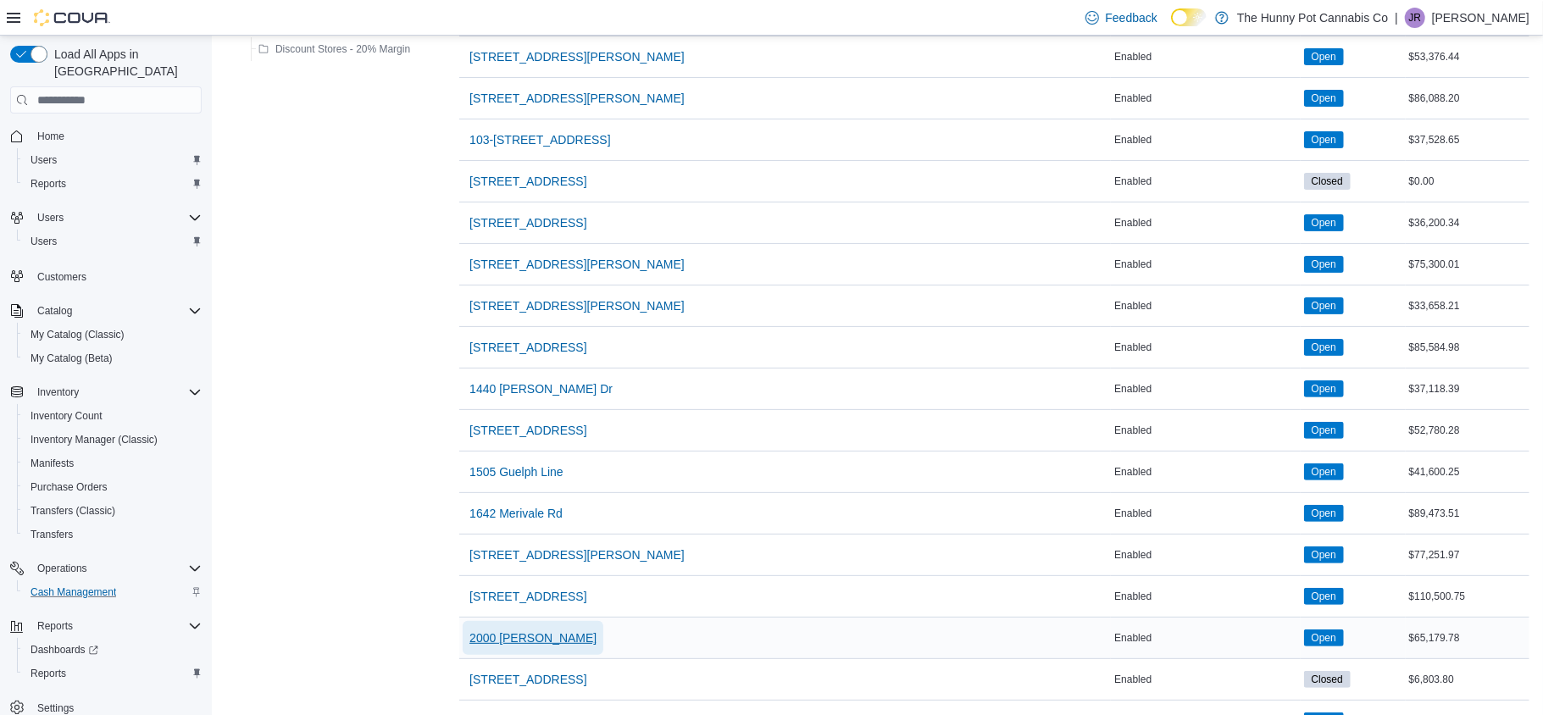
click at [512, 645] on span "2000 [PERSON_NAME]" at bounding box center [532, 637] width 127 height 17
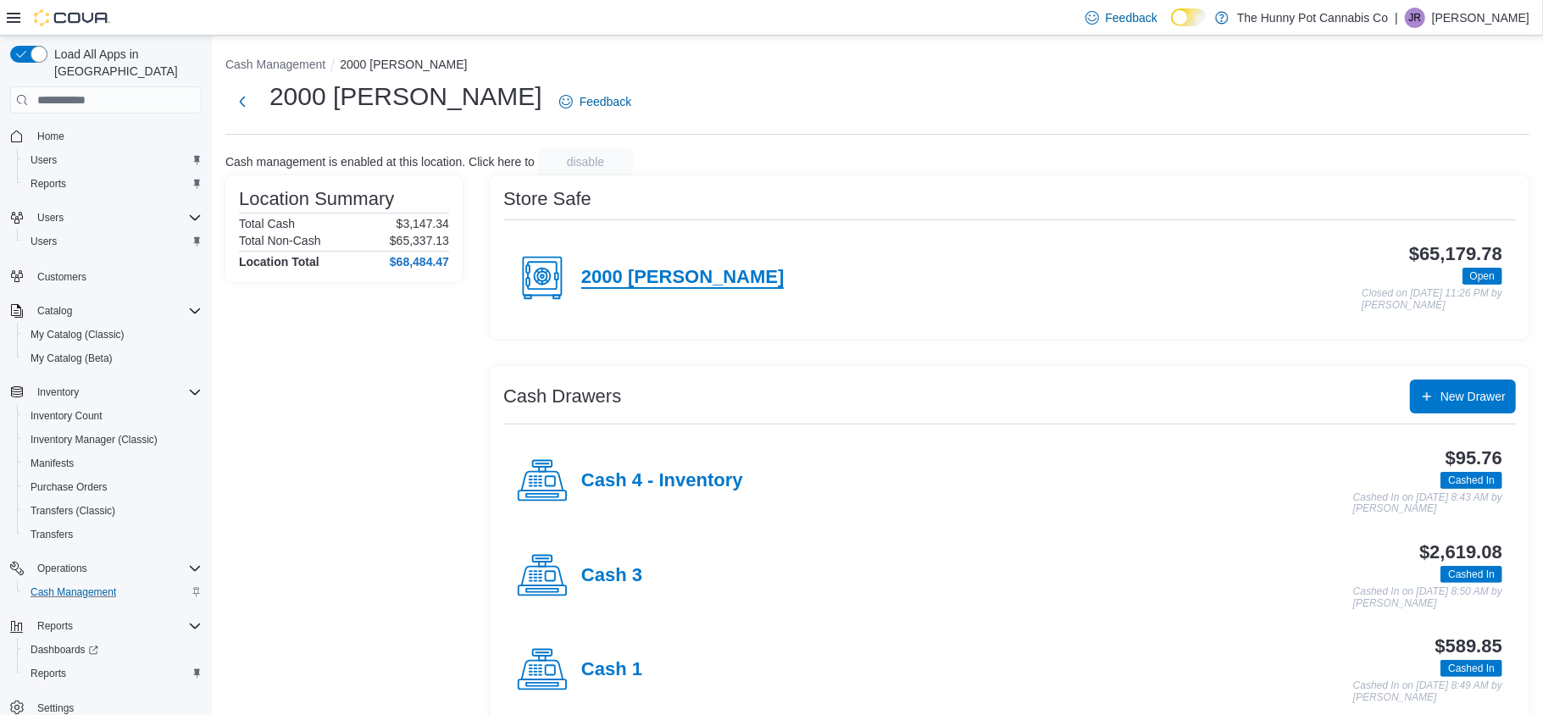
click at [692, 274] on h4 "2000 [PERSON_NAME]" at bounding box center [682, 278] width 202 height 22
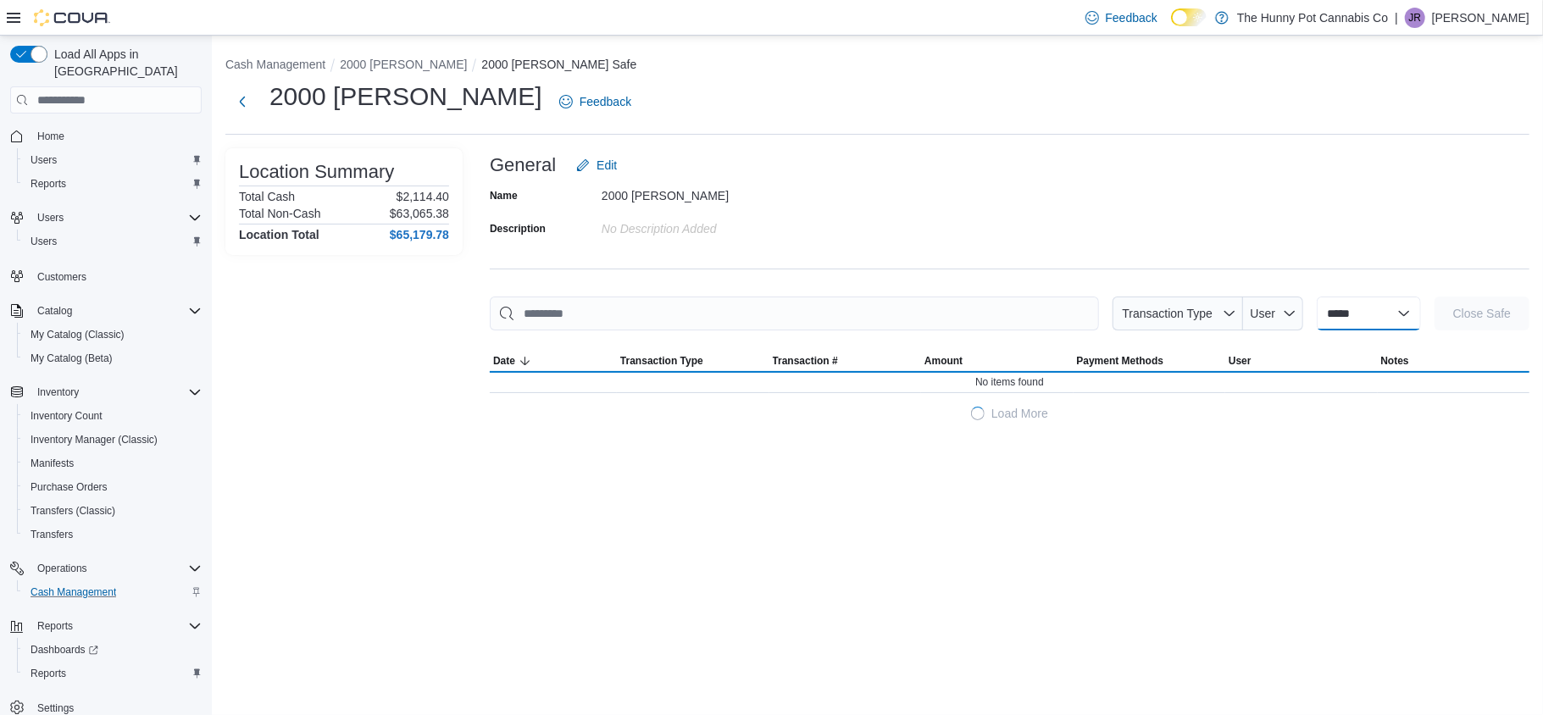
click at [1340, 316] on select "**********" at bounding box center [1368, 313] width 104 height 34
select select "**********"
click at [1316, 296] on select "**********" at bounding box center [1368, 313] width 104 height 34
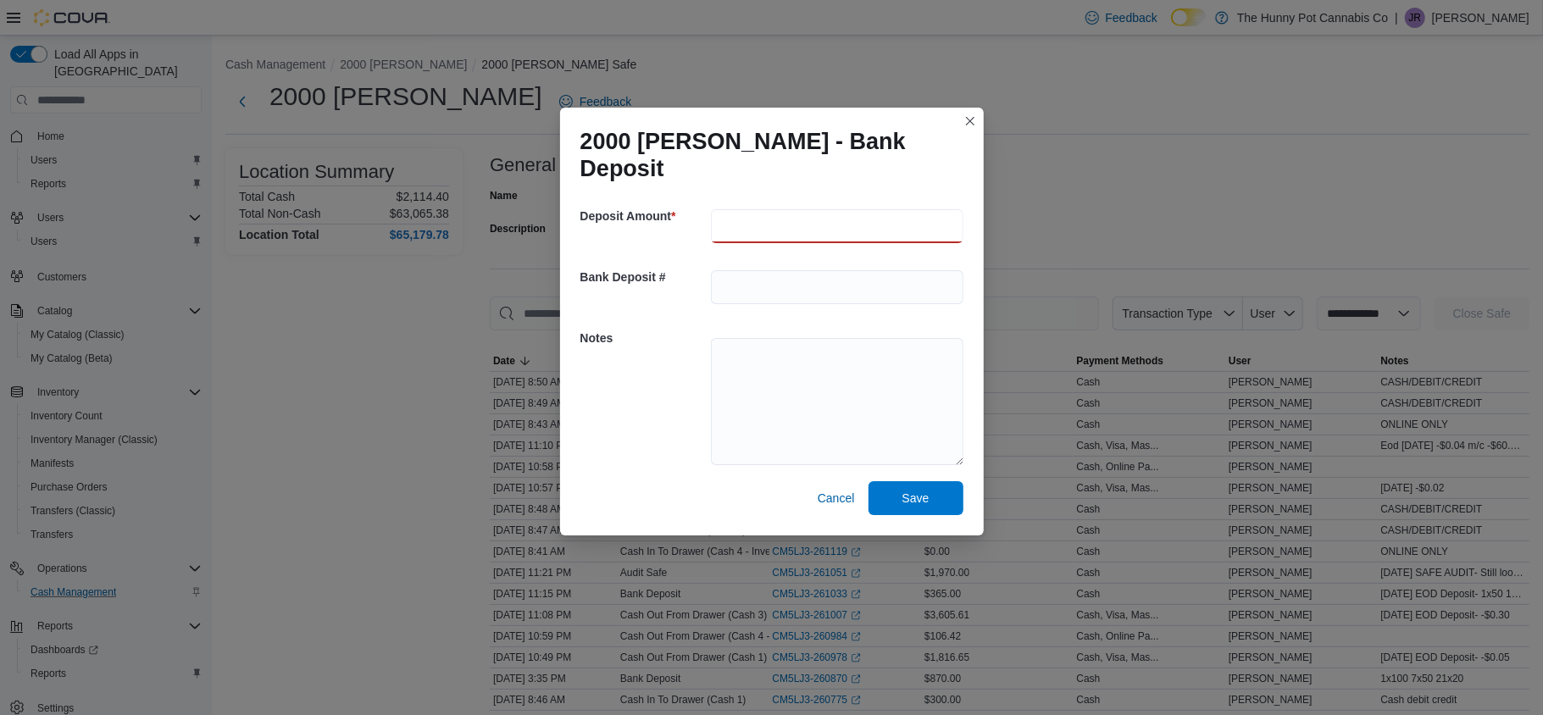
click at [756, 228] on input "number" at bounding box center [837, 226] width 252 height 34
type input "***"
click at [745, 371] on textarea at bounding box center [837, 401] width 252 height 127
type textarea "**********"
click at [924, 489] on span "Save" at bounding box center [915, 497] width 27 height 17
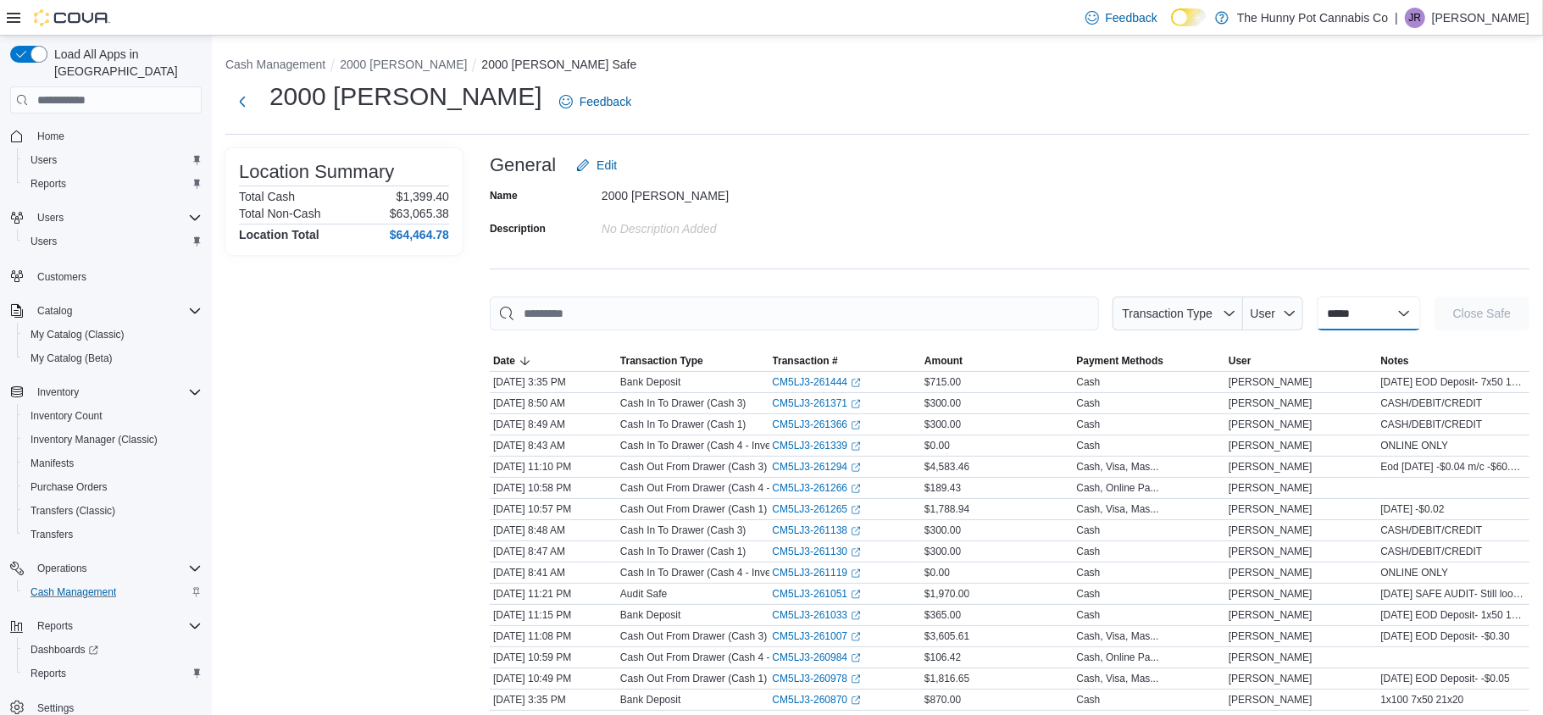
click at [1320, 306] on select "**********" at bounding box center [1368, 313] width 104 height 34
select select "**********"
click at [1316, 296] on select "**********" at bounding box center [1368, 313] width 104 height 34
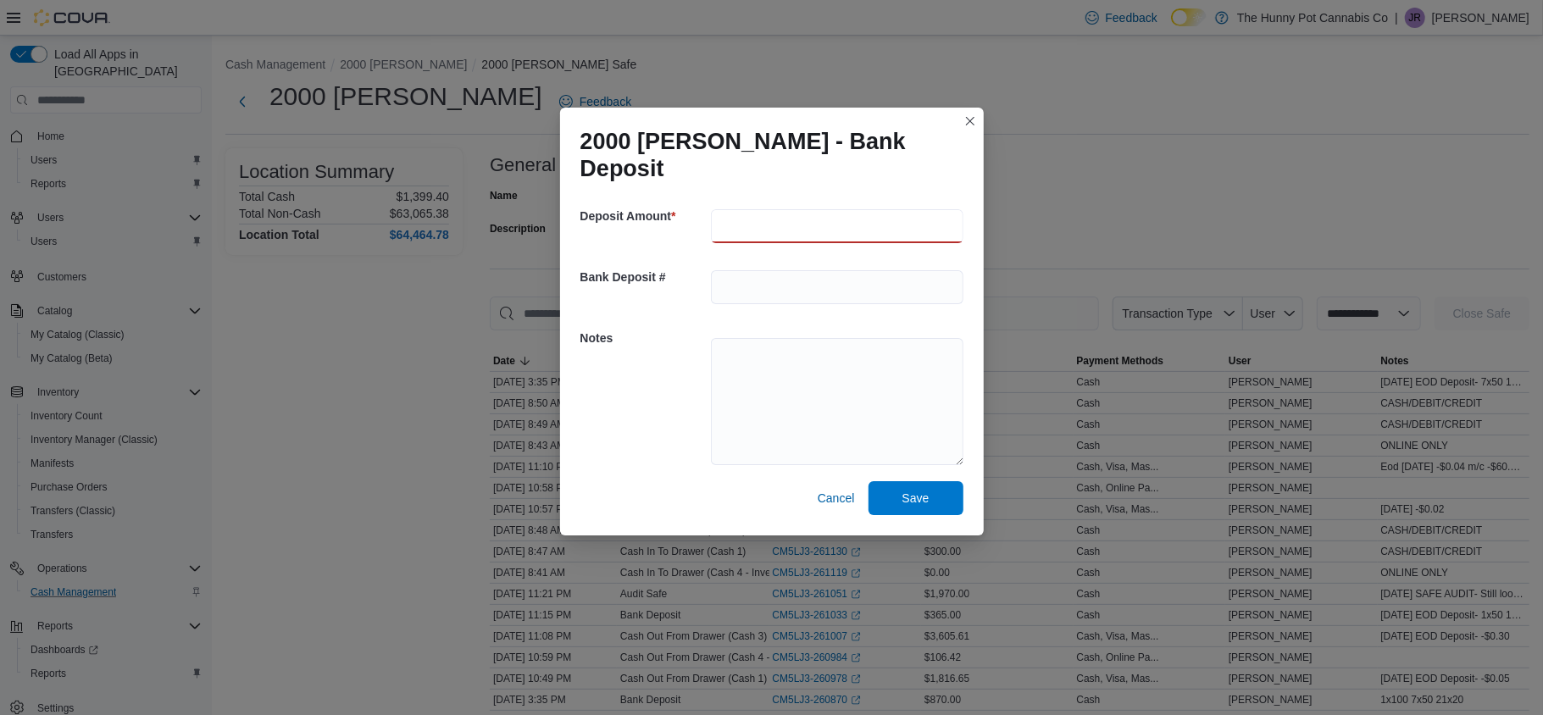
click at [800, 223] on input "number" at bounding box center [837, 226] width 252 height 34
type input "**"
click at [793, 338] on textarea at bounding box center [837, 401] width 252 height 127
type textarea "**********"
click at [906, 492] on span "Save" at bounding box center [915, 497] width 75 height 34
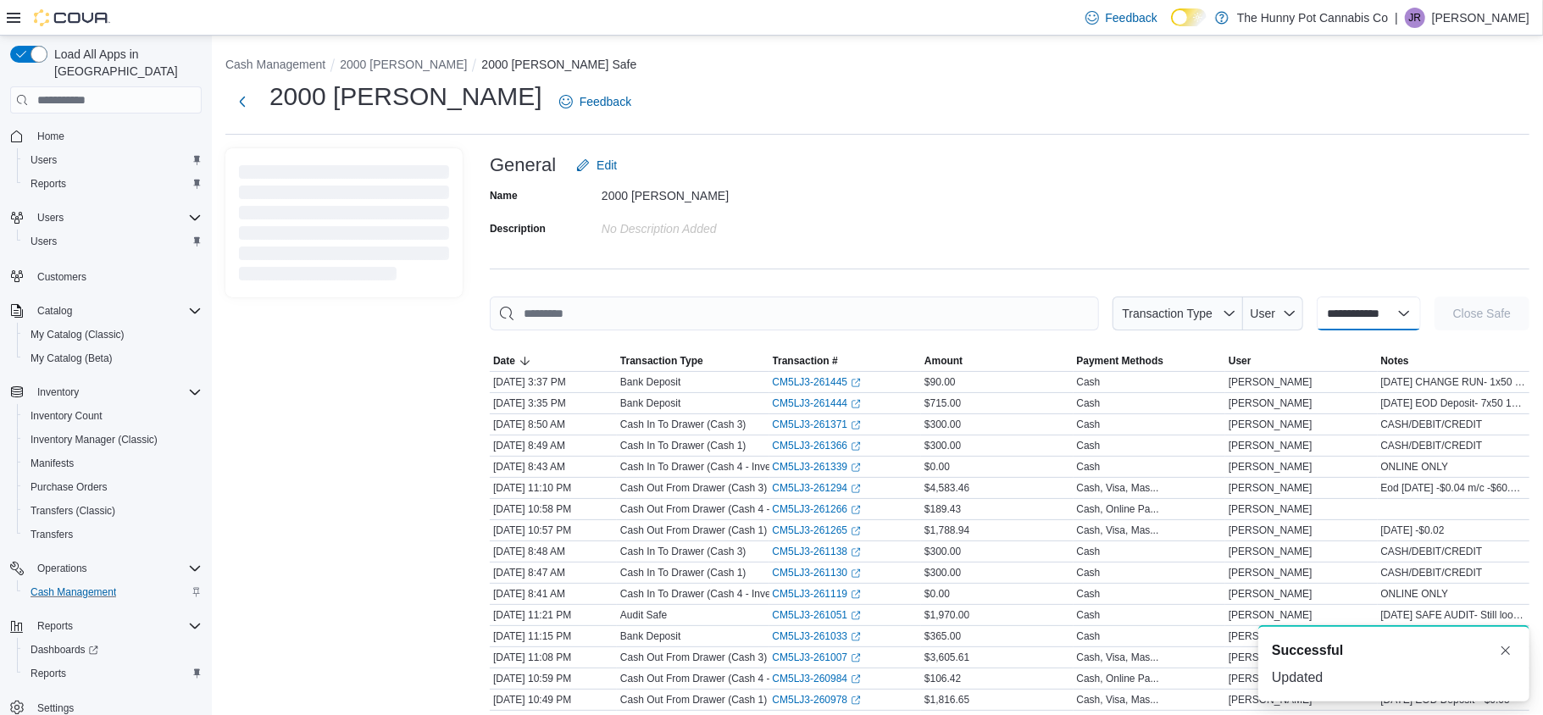
select select
